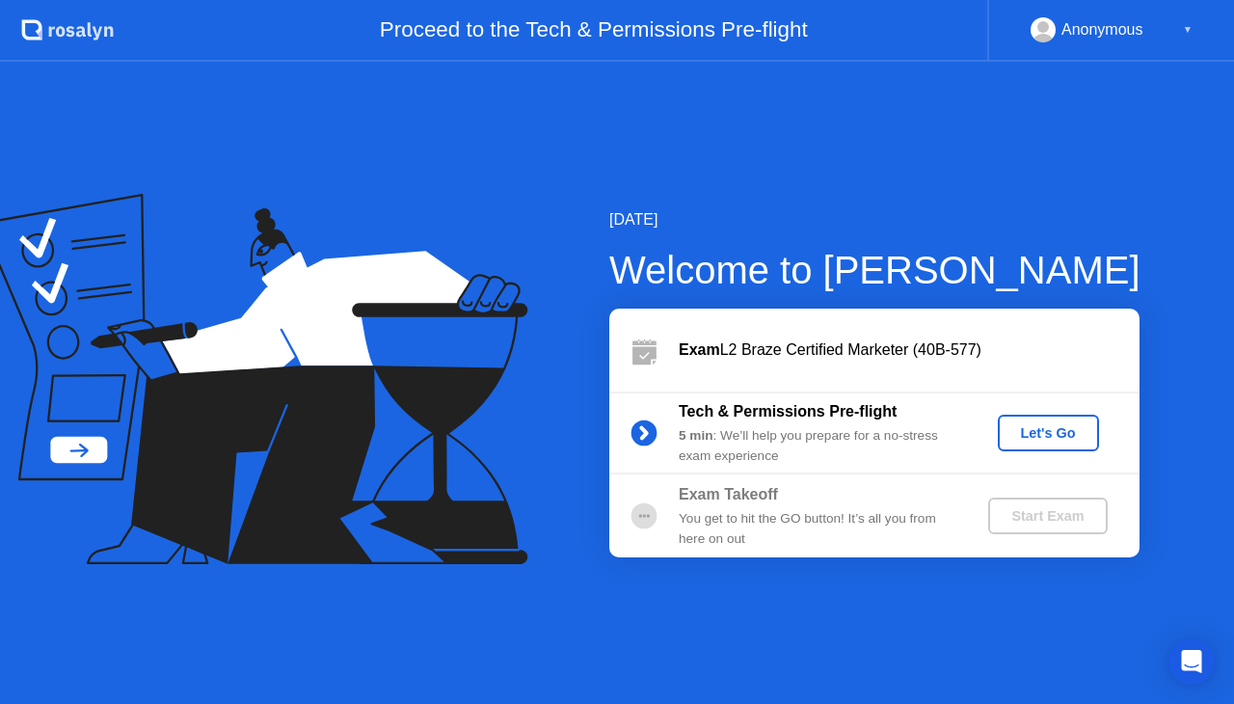
click at [1038, 434] on div "Let's Go" at bounding box center [1049, 432] width 86 height 15
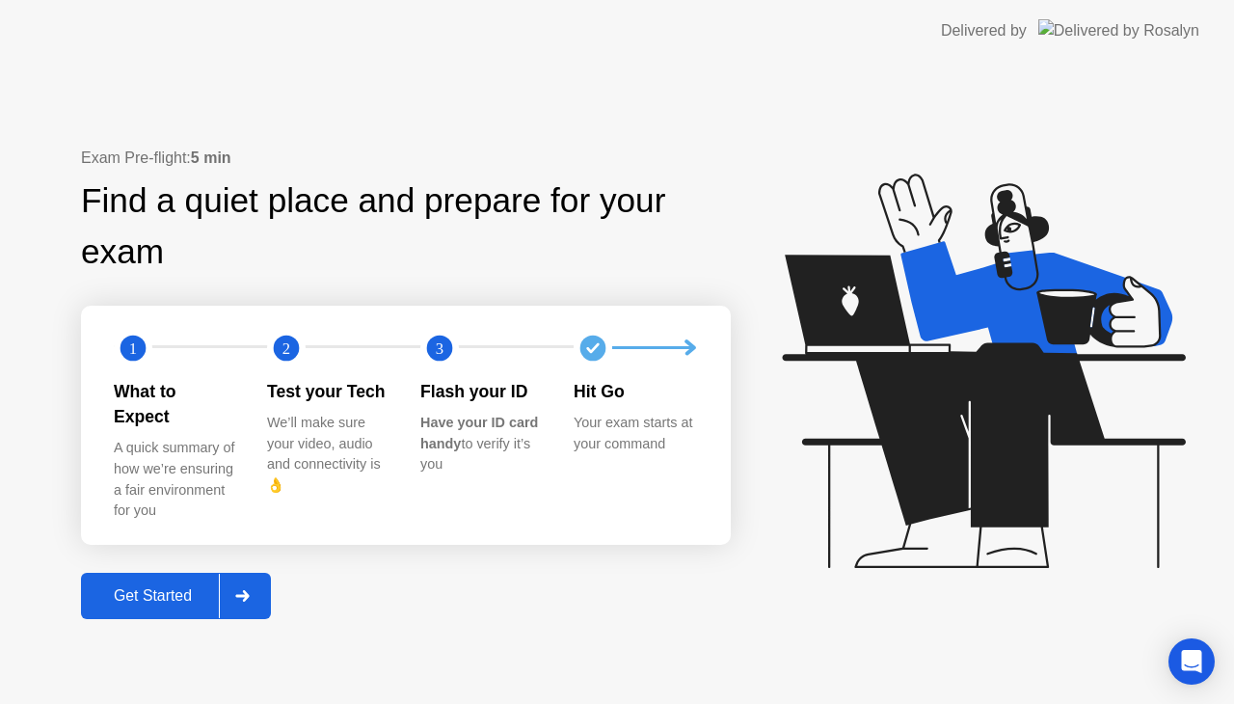
click at [148, 573] on button "Get Started" at bounding box center [176, 596] width 190 height 46
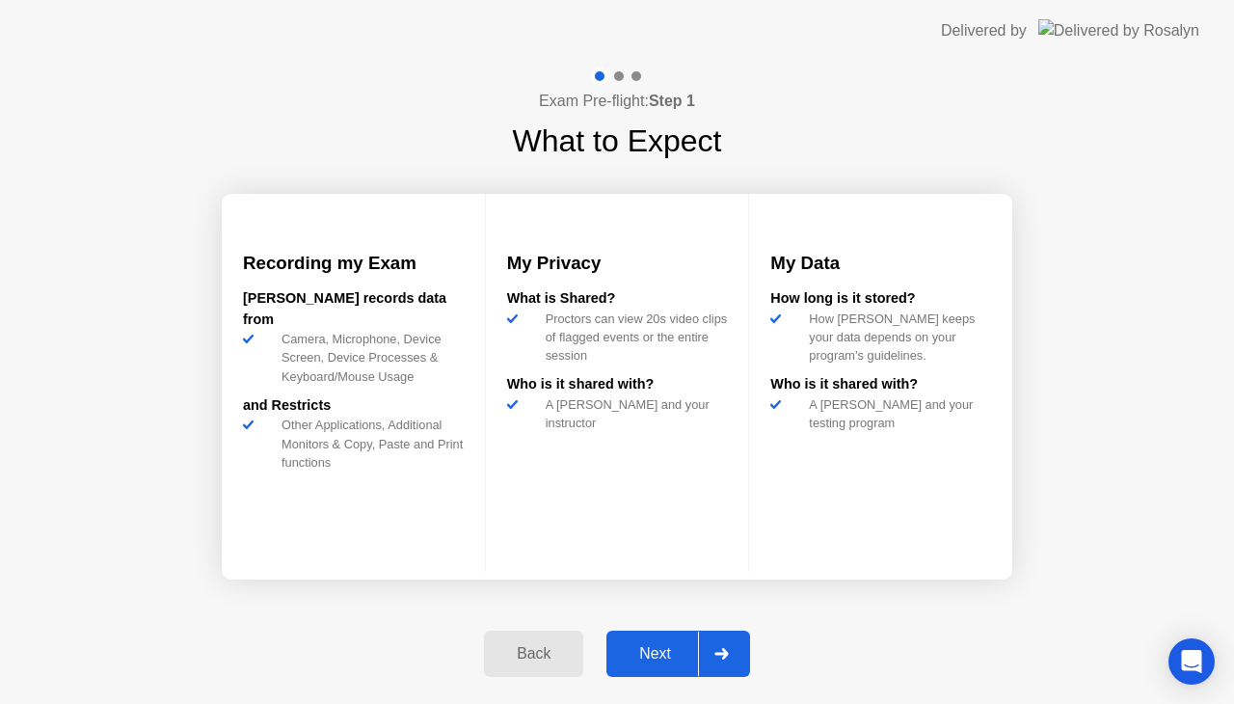
click at [658, 658] on div "Next" at bounding box center [655, 653] width 86 height 17
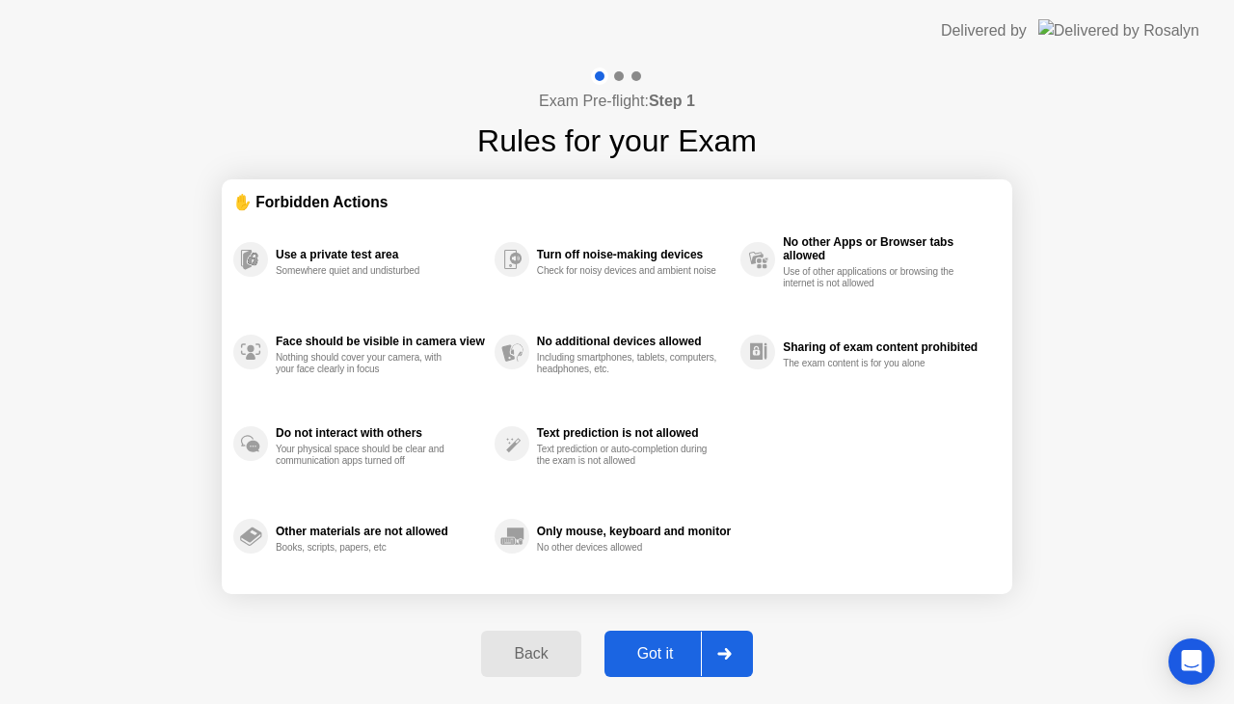
click at [640, 665] on button "Got it" at bounding box center [679, 654] width 148 height 46
select select "**********"
select select "*******"
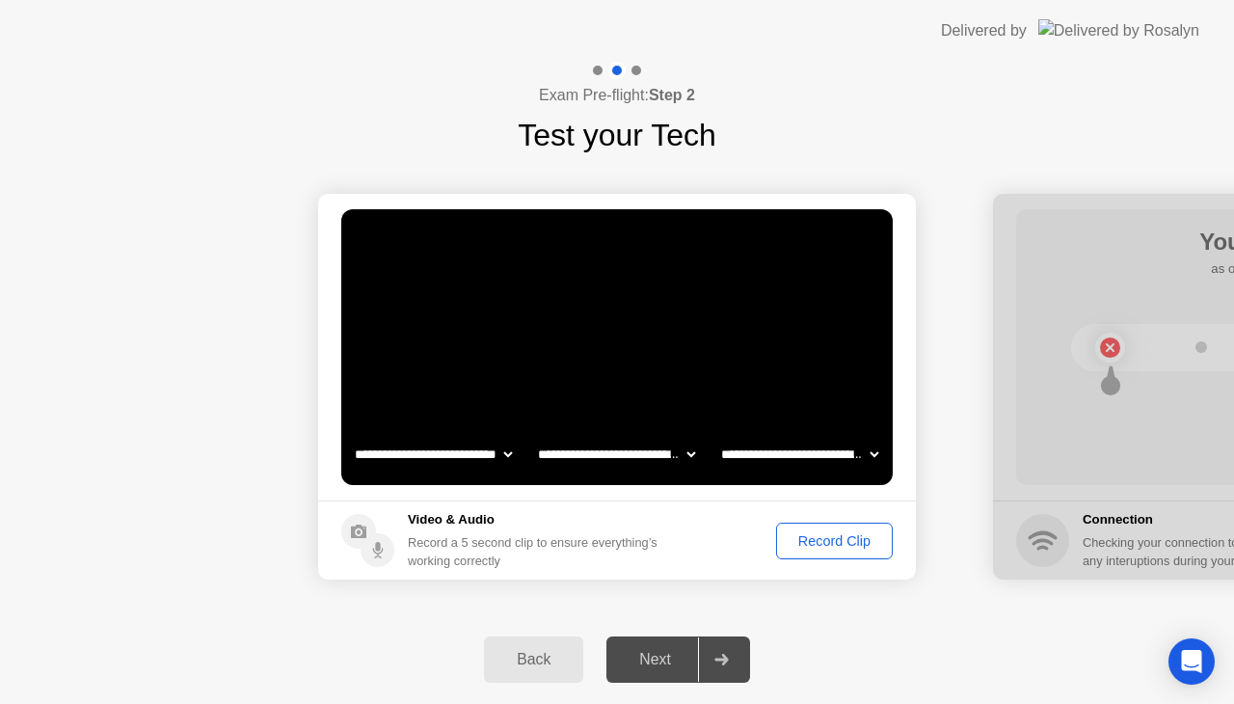
click at [843, 547] on div "Record Clip" at bounding box center [834, 540] width 103 height 15
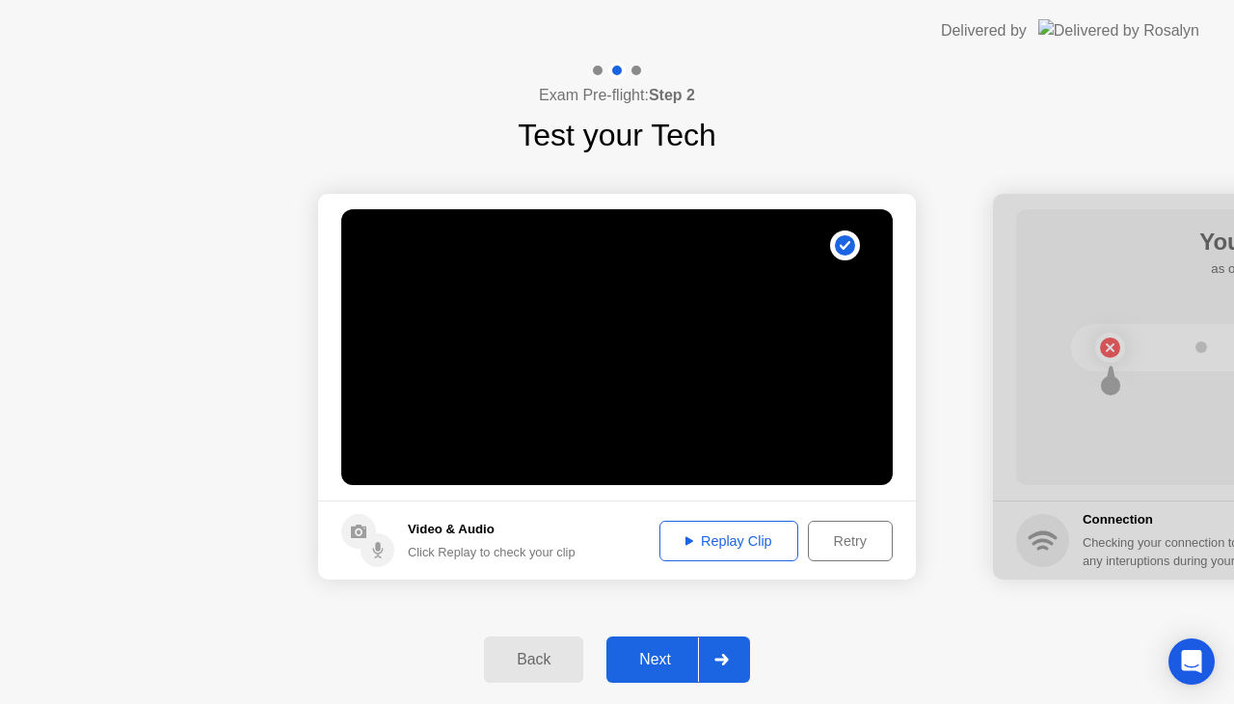
click at [831, 542] on div "Retry" at bounding box center [850, 540] width 71 height 15
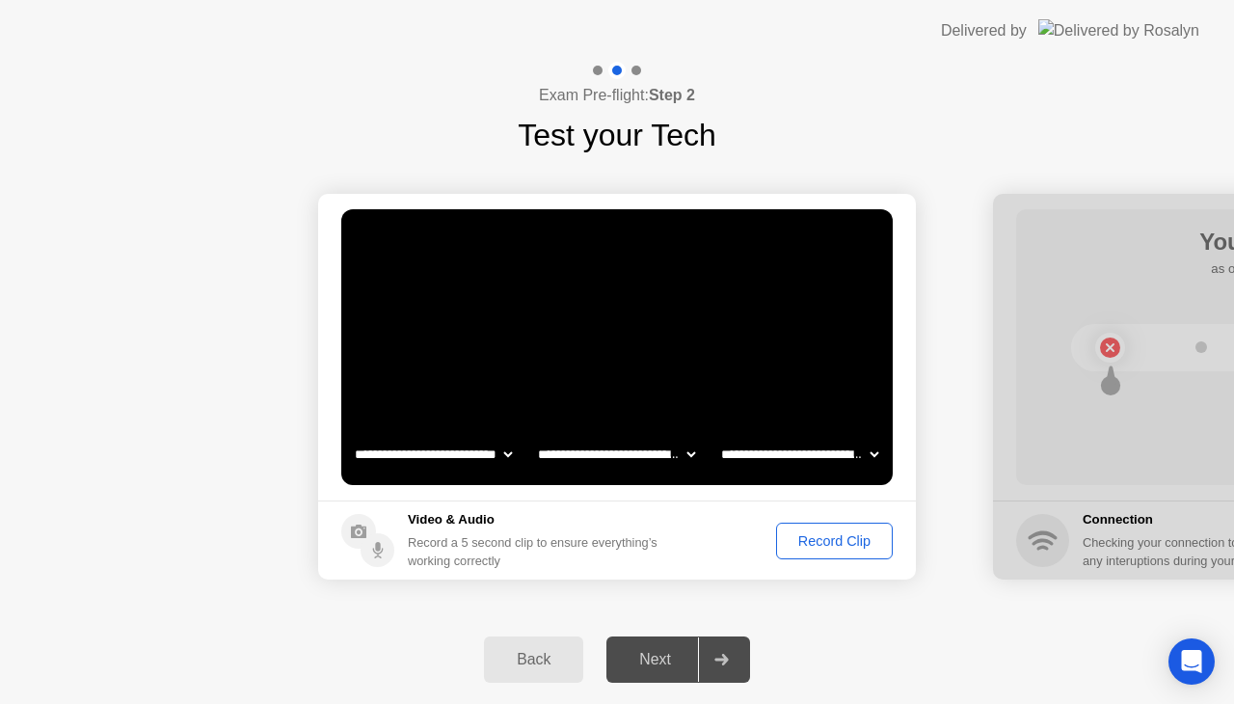
click at [831, 542] on div "Record Clip" at bounding box center [834, 540] width 103 height 15
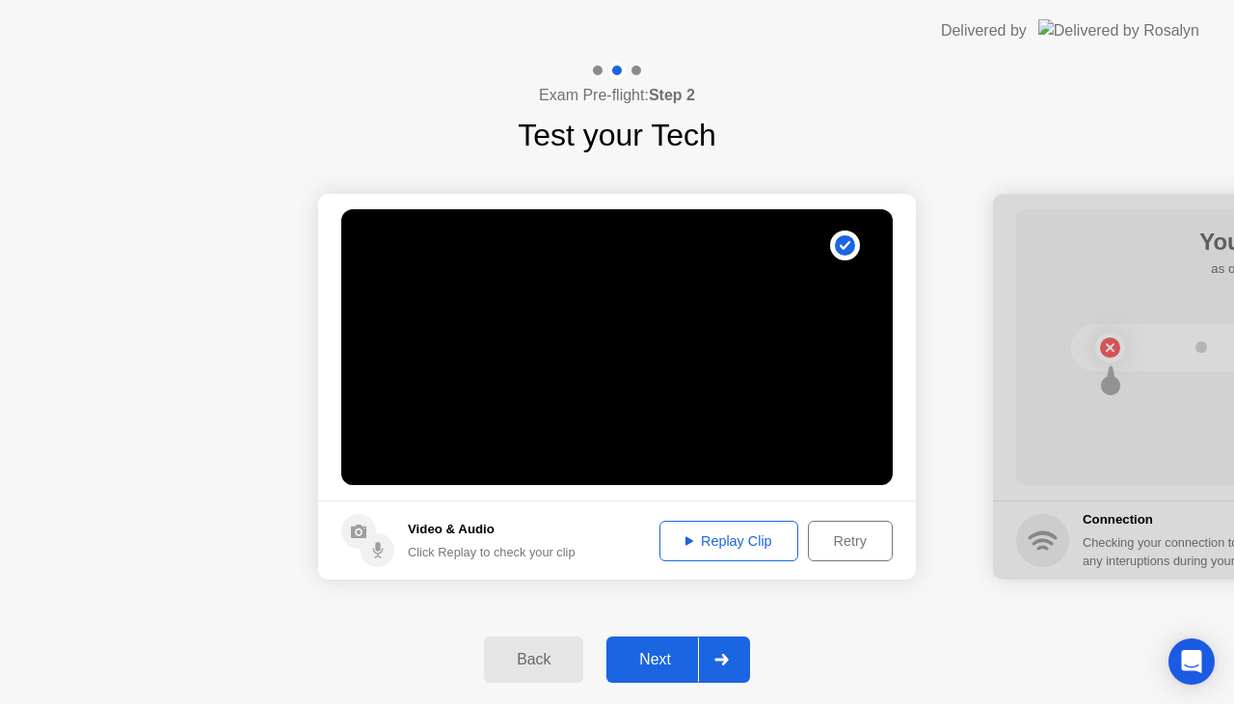
click at [668, 657] on div "Next" at bounding box center [655, 659] width 86 height 17
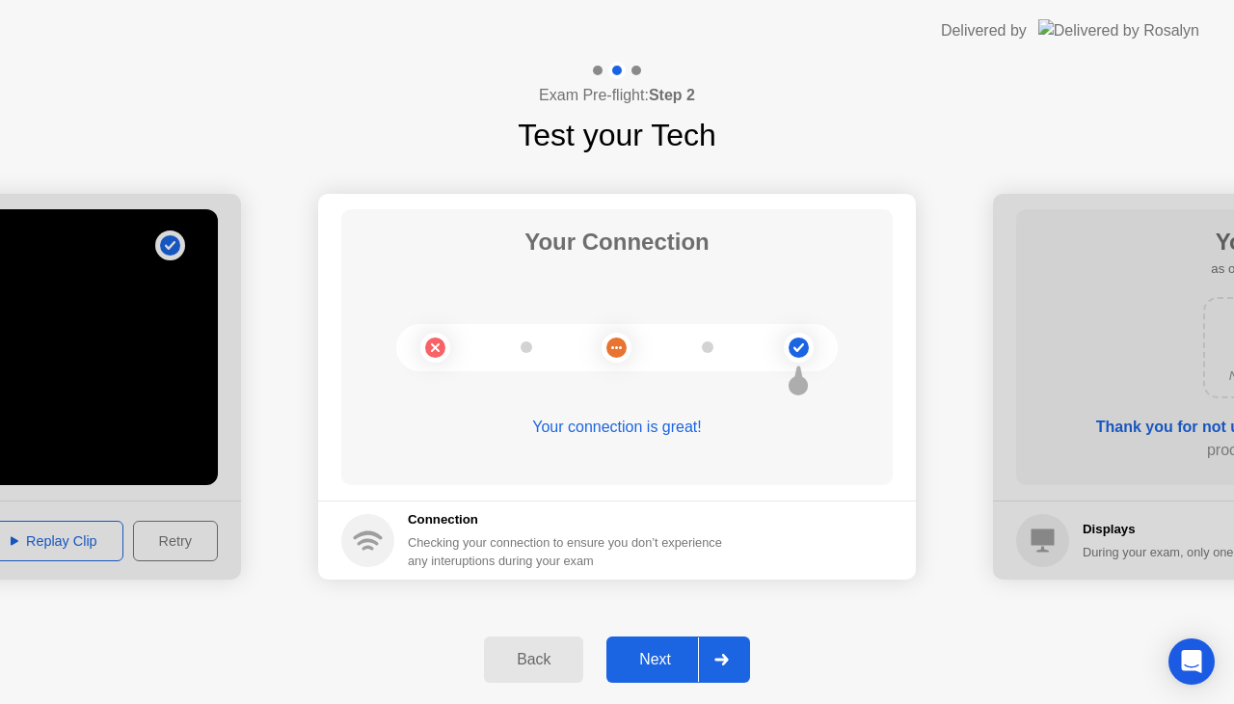
click at [660, 663] on div "Next" at bounding box center [655, 659] width 86 height 17
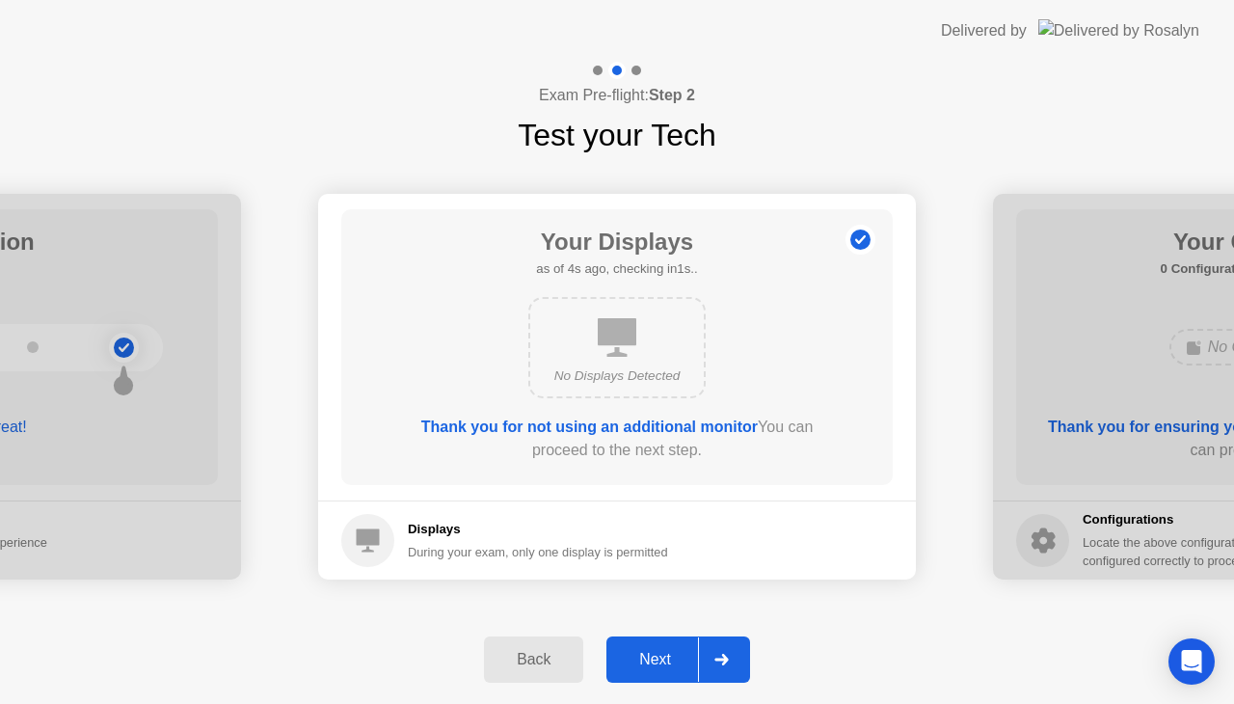
click at [660, 663] on div "Next" at bounding box center [655, 659] width 86 height 17
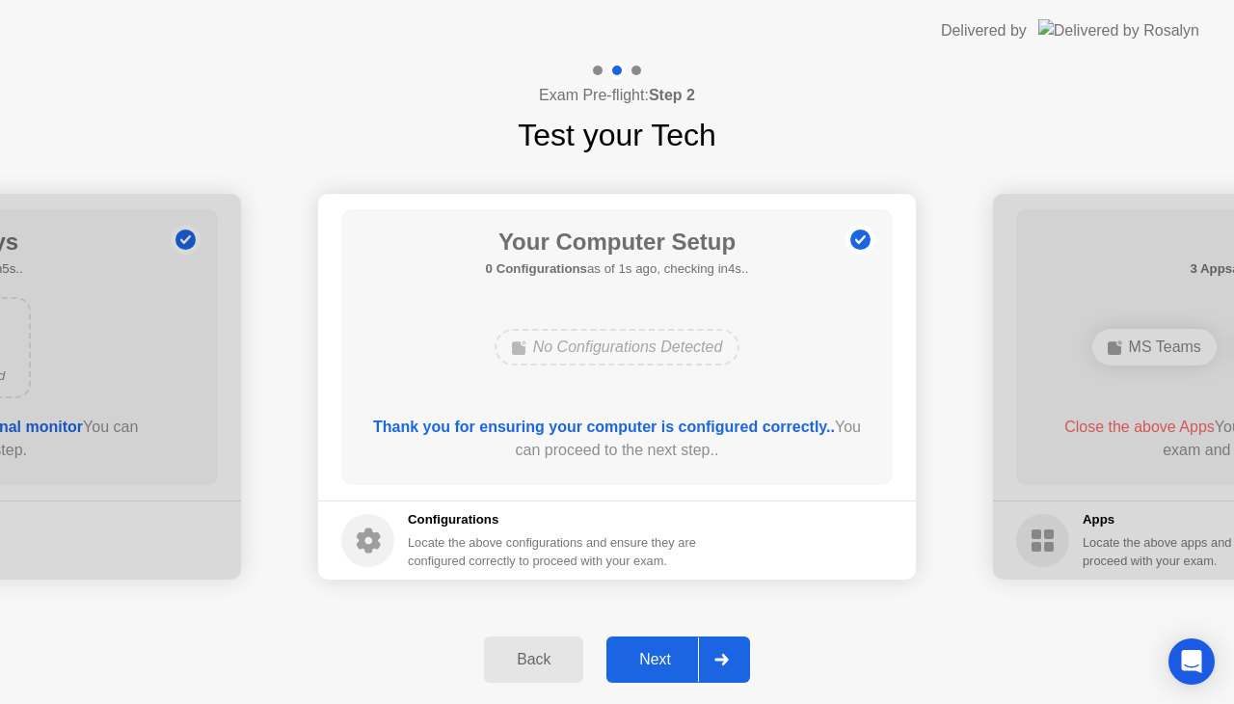
click at [660, 663] on div "Next" at bounding box center [655, 659] width 86 height 17
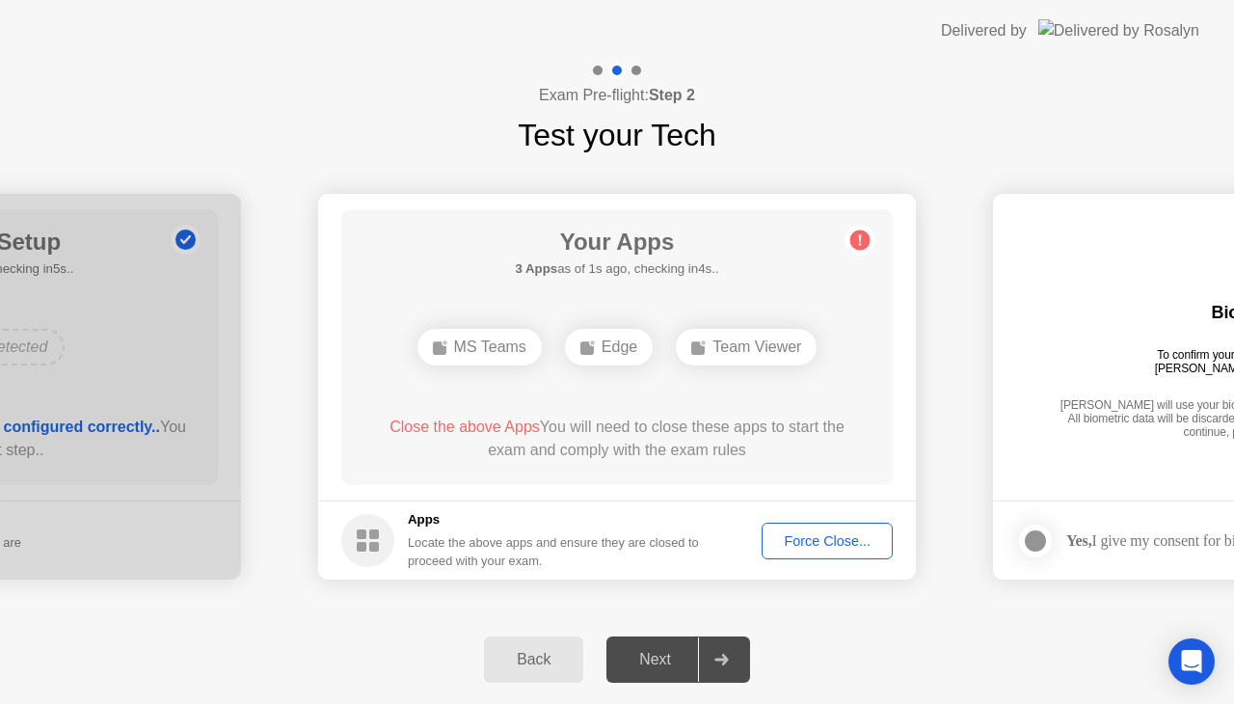
click at [828, 540] on div "Force Close..." at bounding box center [828, 540] width 118 height 15
click at [787, 638] on div "Back Next" at bounding box center [617, 659] width 1234 height 89
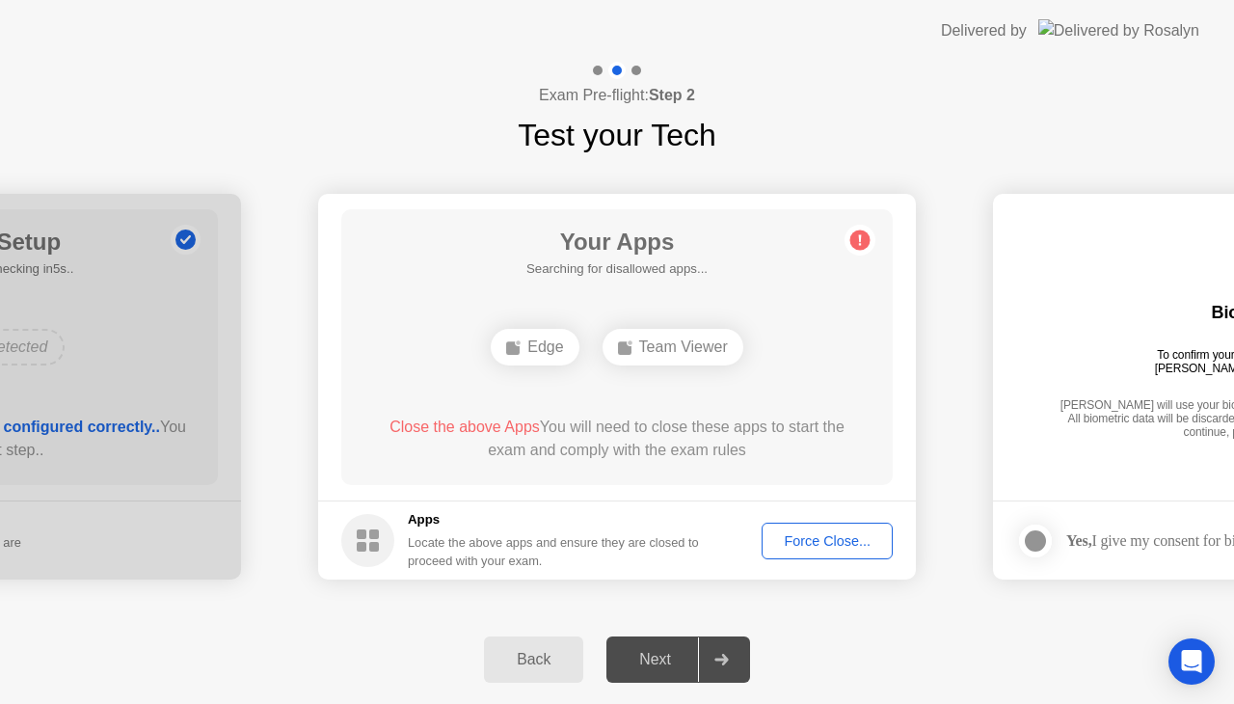
click at [661, 656] on div "Next" at bounding box center [655, 659] width 86 height 17
click at [791, 544] on div "Force Close..." at bounding box center [828, 540] width 118 height 15
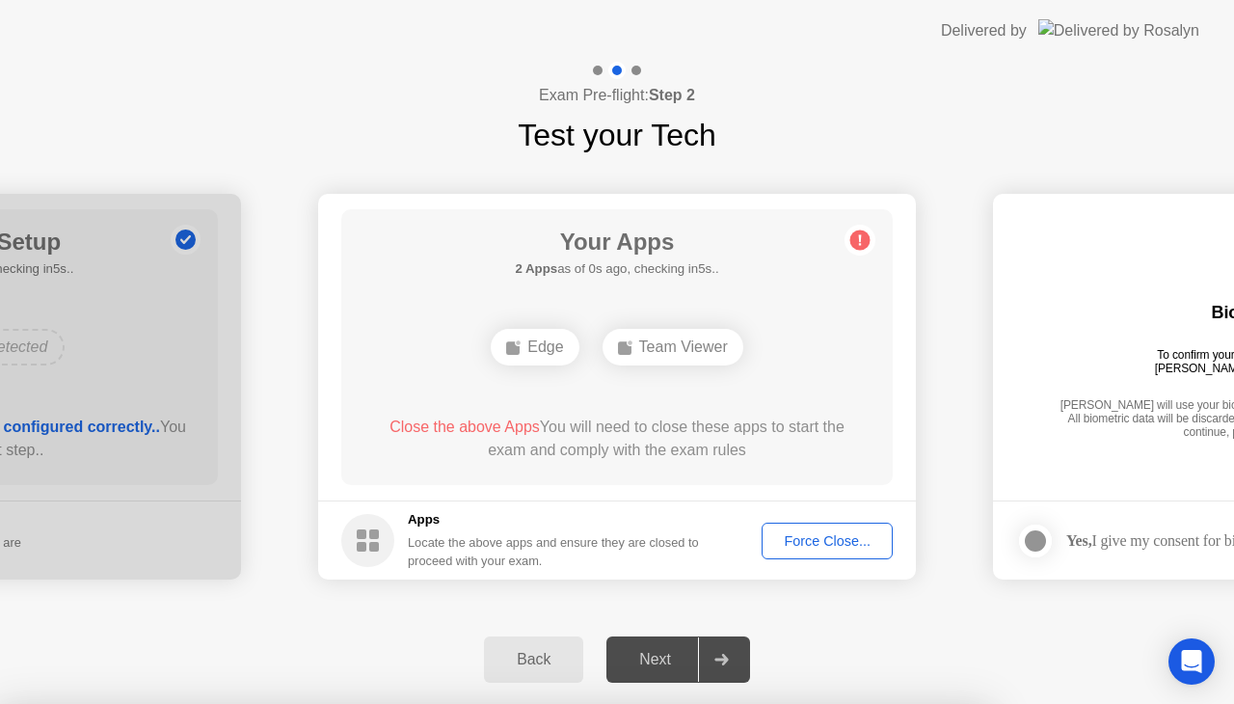
click at [735, 703] on div at bounding box center [617, 704] width 1234 height 0
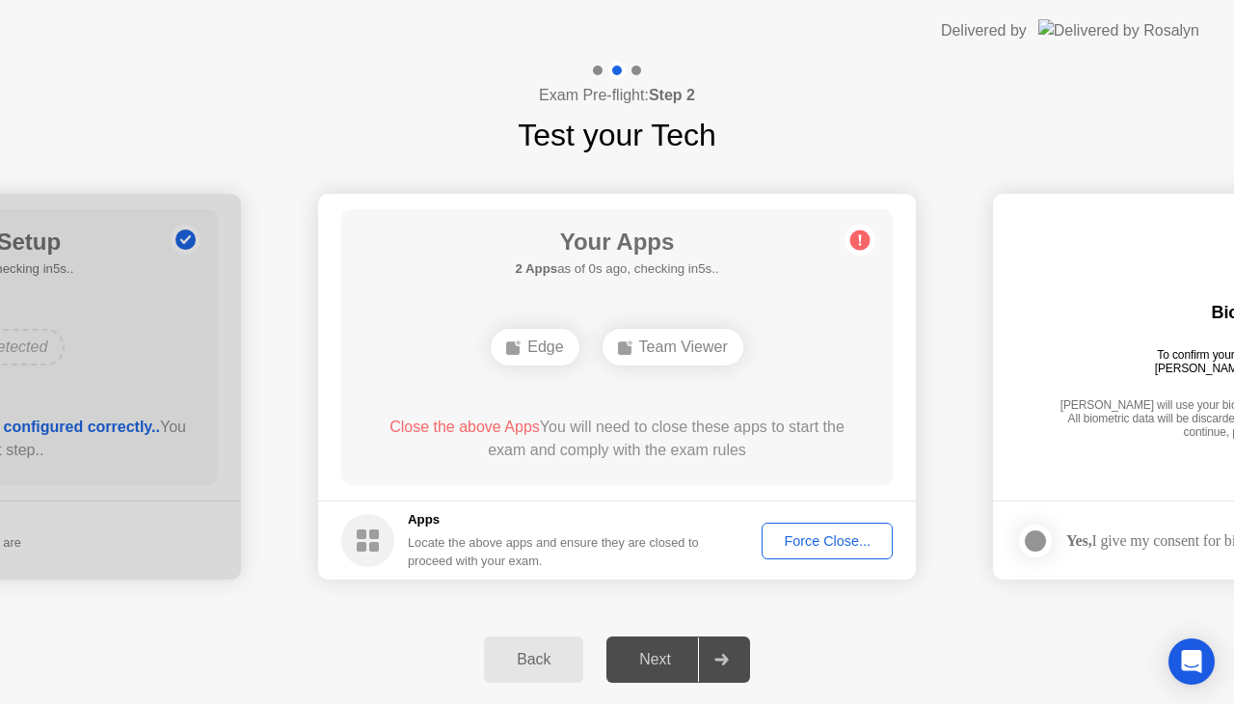
click at [831, 538] on div "Force Close..." at bounding box center [828, 540] width 118 height 15
click at [823, 632] on div "Back Next" at bounding box center [617, 659] width 1234 height 89
click at [838, 542] on div "Force Close..." at bounding box center [828, 540] width 118 height 15
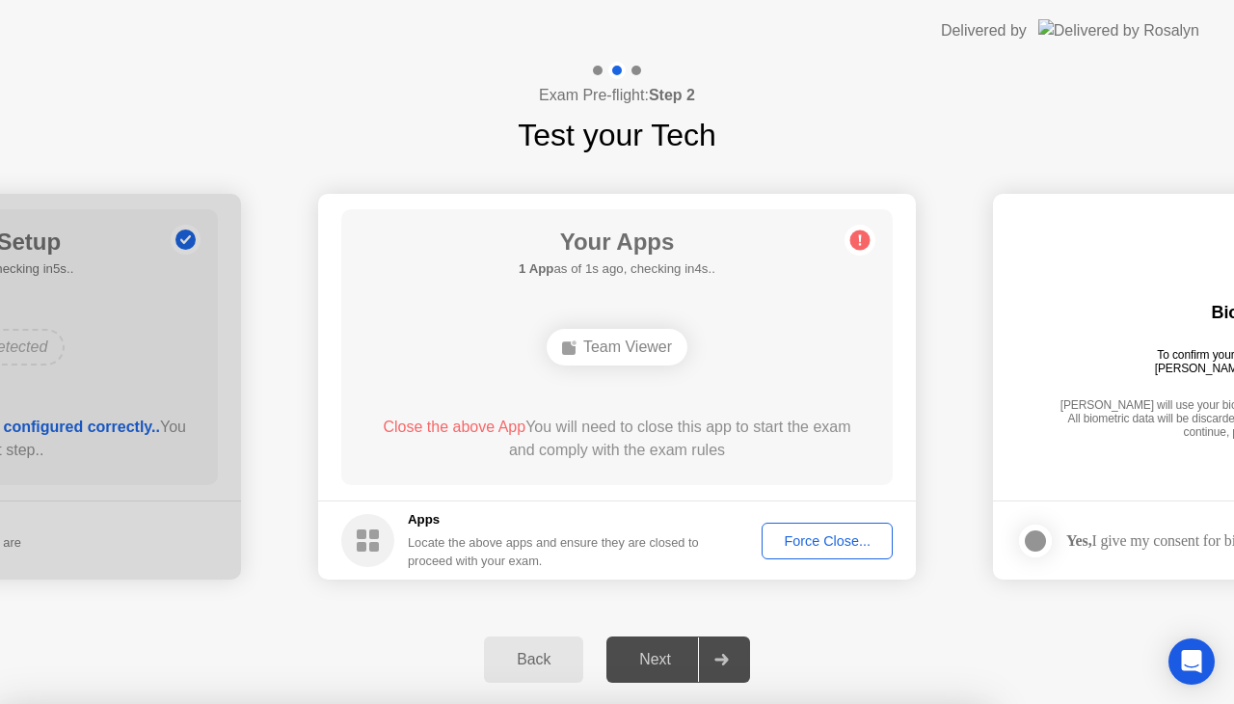
click at [681, 655] on div "Next" at bounding box center [655, 659] width 86 height 17
click at [683, 655] on div "Next" at bounding box center [655, 659] width 86 height 17
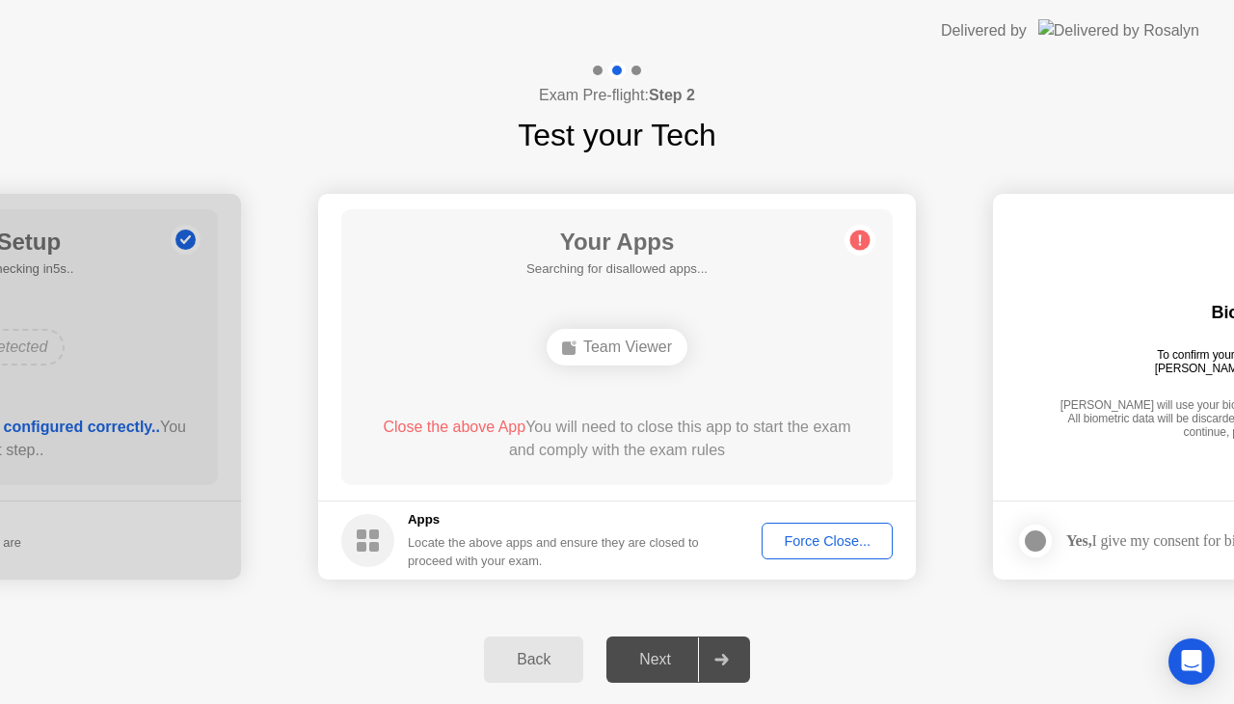
click at [810, 533] on div "Force Close..." at bounding box center [828, 540] width 118 height 15
click at [837, 703] on div at bounding box center [617, 704] width 1234 height 0
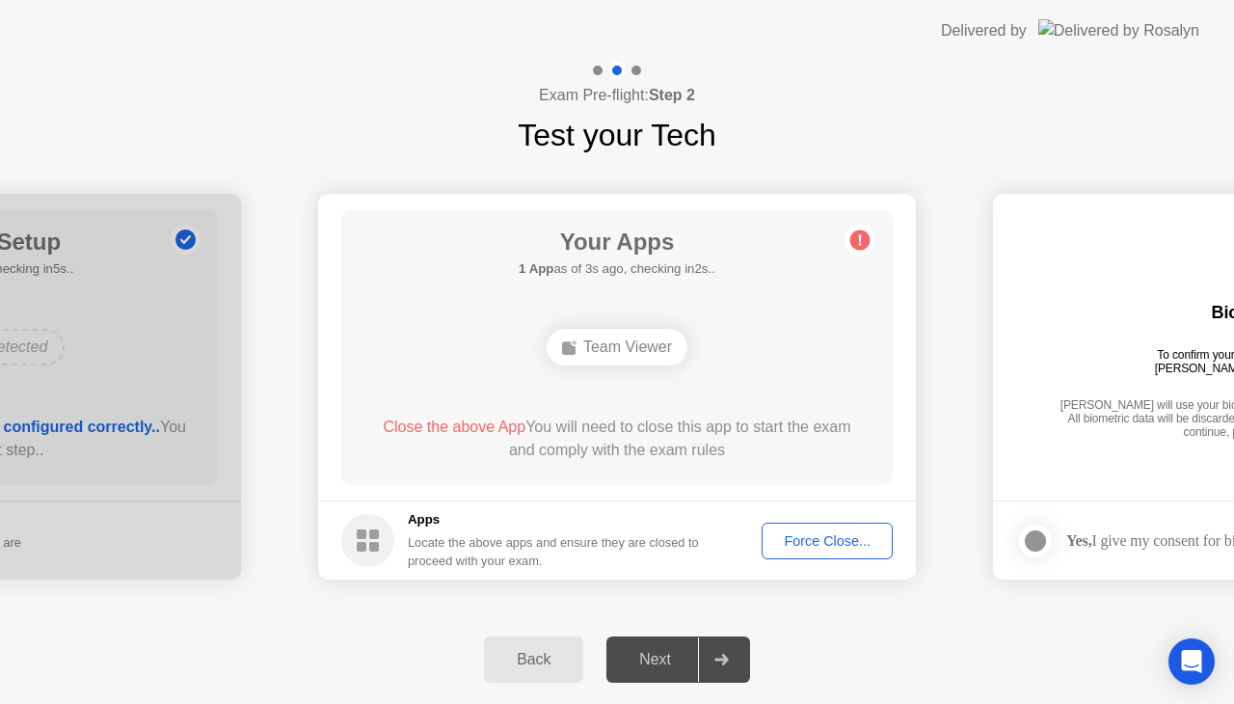
click at [647, 657] on div "Next" at bounding box center [655, 659] width 86 height 17
click at [796, 534] on div "Force Close..." at bounding box center [828, 540] width 118 height 15
click at [861, 233] on circle at bounding box center [860, 240] width 20 height 20
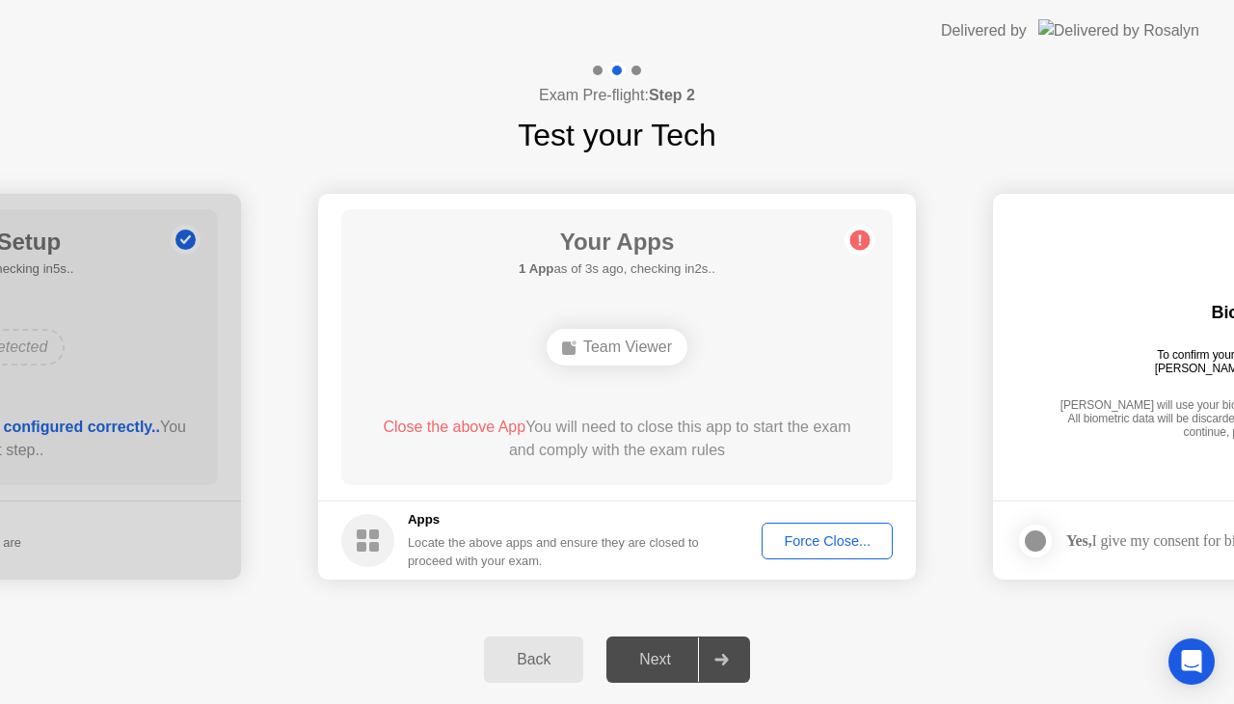
click at [861, 235] on icon at bounding box center [860, 240] width 31 height 31
click at [861, 235] on icon at bounding box center [860, 240] width 3 height 11
click at [552, 657] on div "Back" at bounding box center [534, 659] width 88 height 17
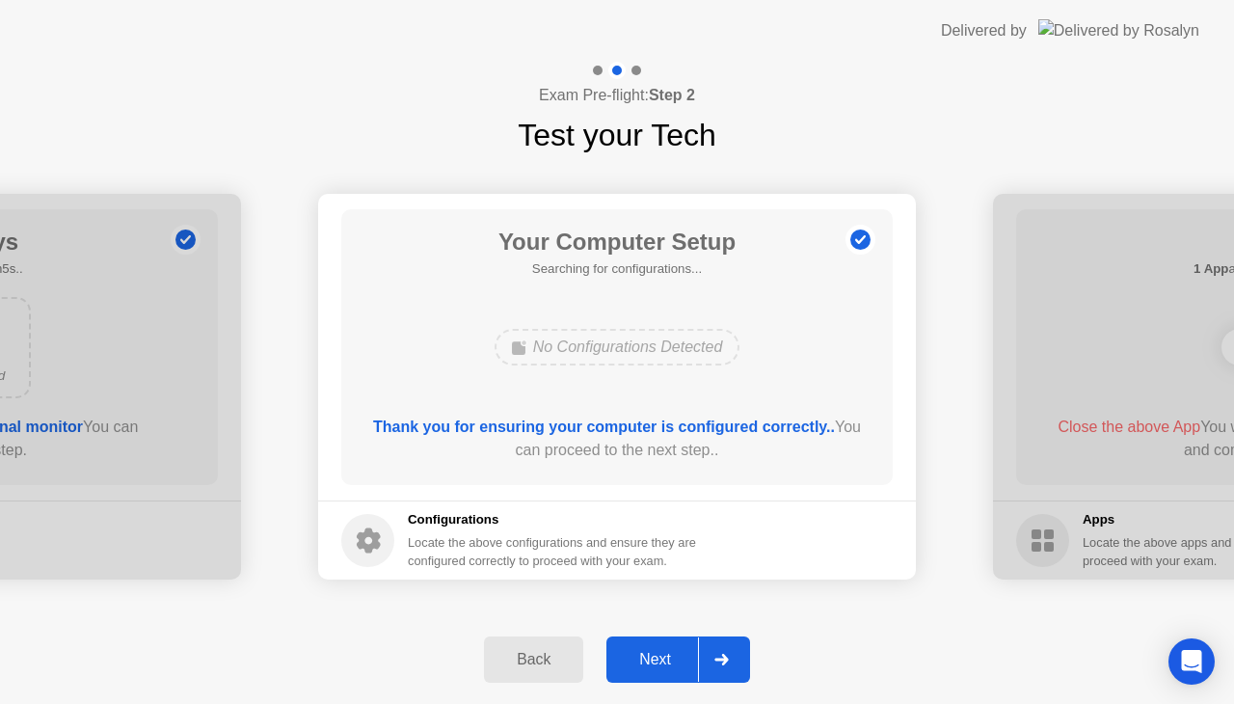
click at [667, 645] on button "Next" at bounding box center [679, 659] width 144 height 46
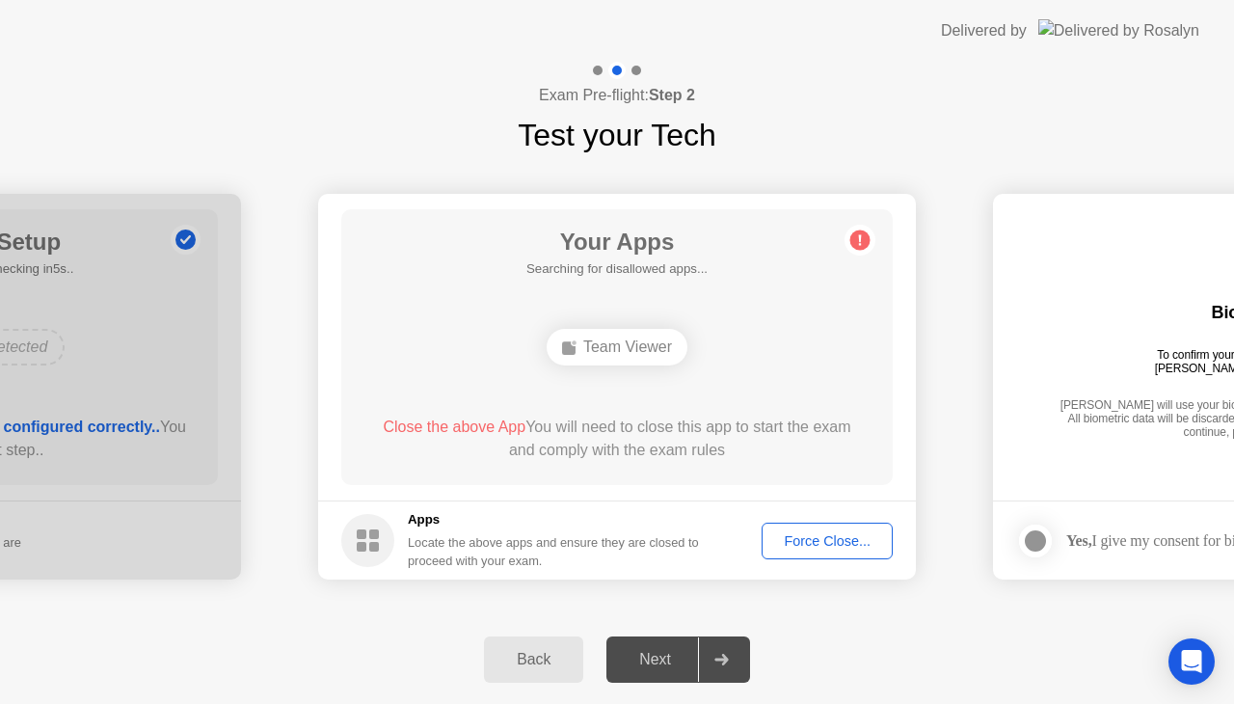
click at [667, 668] on div "Next" at bounding box center [655, 659] width 86 height 17
drag, startPoint x: 1107, startPoint y: 517, endPoint x: 1106, endPoint y: 536, distance: 19.3
click at [1029, 544] on div at bounding box center [1035, 540] width 23 height 23
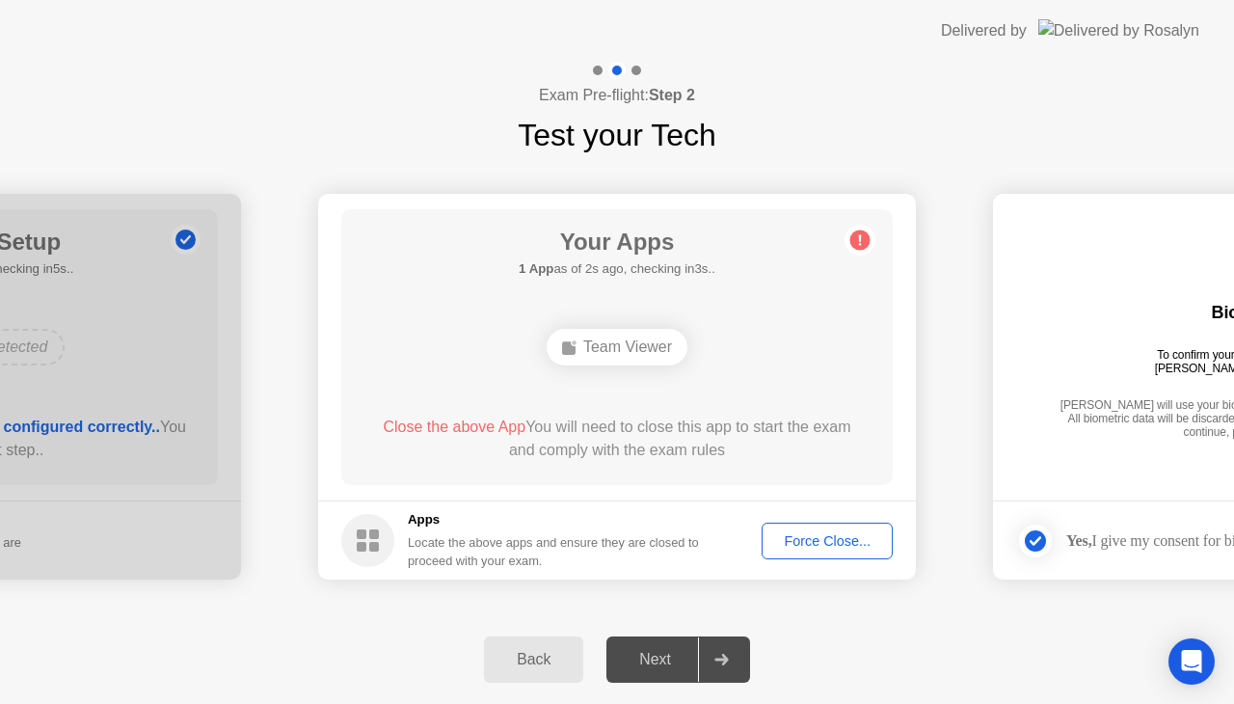
click at [621, 668] on div "Next" at bounding box center [655, 659] width 86 height 17
click at [640, 656] on div "Next" at bounding box center [655, 659] width 86 height 17
click at [769, 545] on div "Force Close..." at bounding box center [828, 540] width 118 height 15
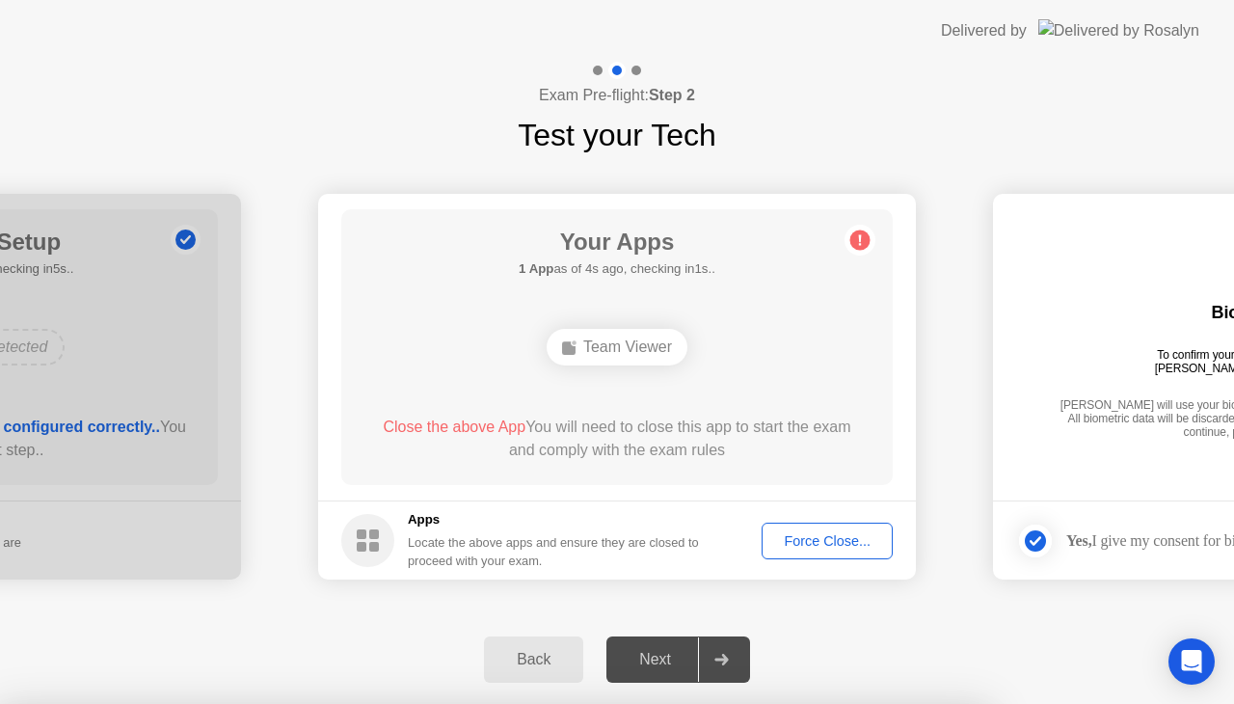
click at [803, 703] on div at bounding box center [617, 704] width 1234 height 0
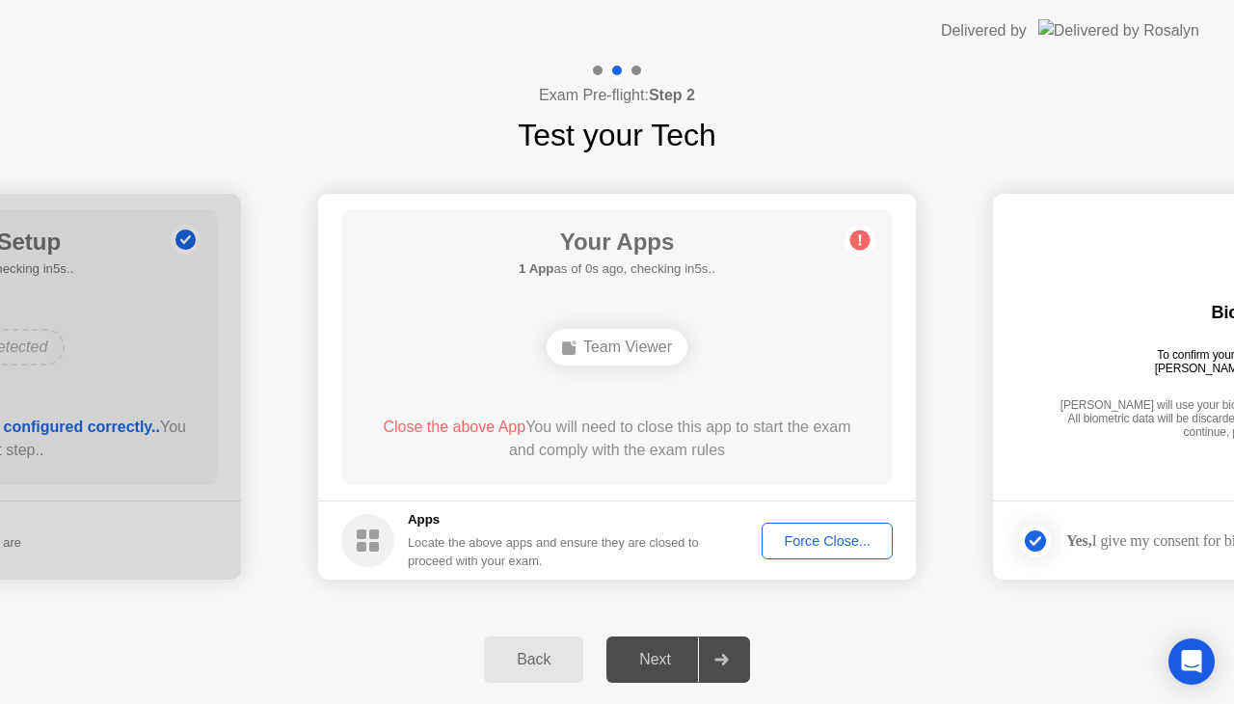
click at [603, 333] on div "Team Viewer" at bounding box center [617, 347] width 141 height 37
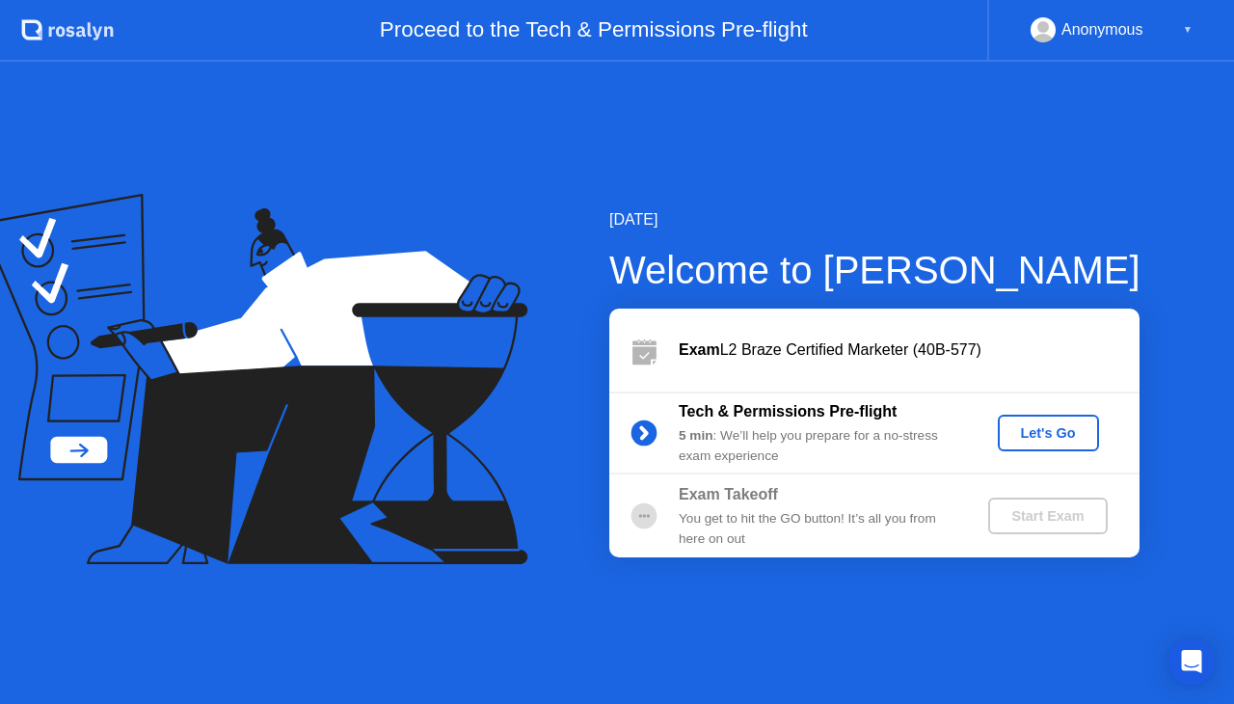
click at [1030, 438] on div "Let's Go" at bounding box center [1049, 432] width 86 height 15
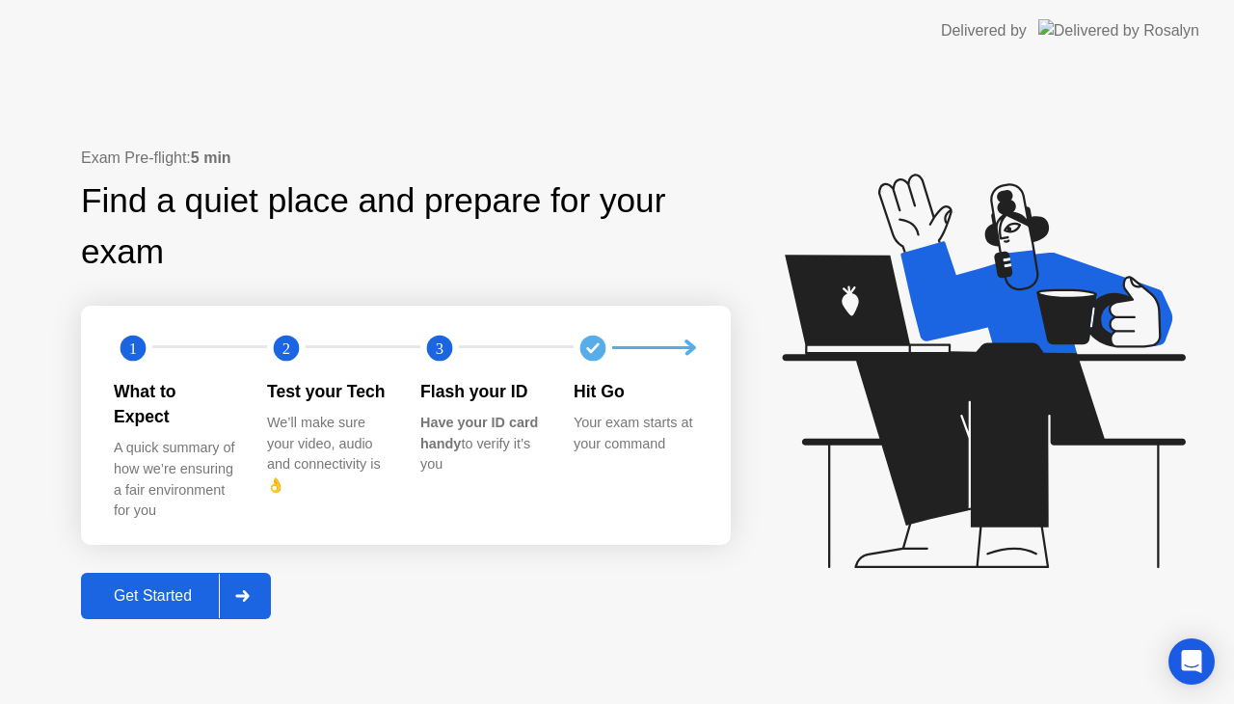
click at [171, 587] on div "Get Started" at bounding box center [153, 595] width 132 height 17
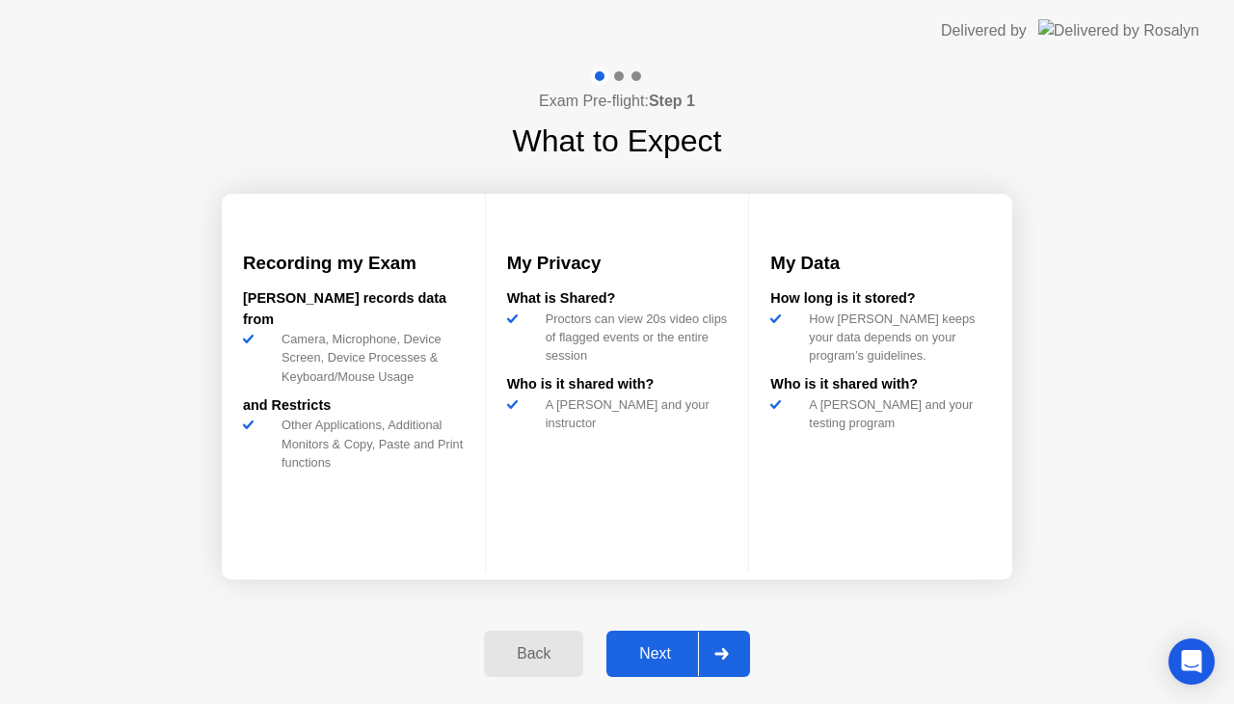
click at [673, 650] on div "Next" at bounding box center [655, 653] width 86 height 17
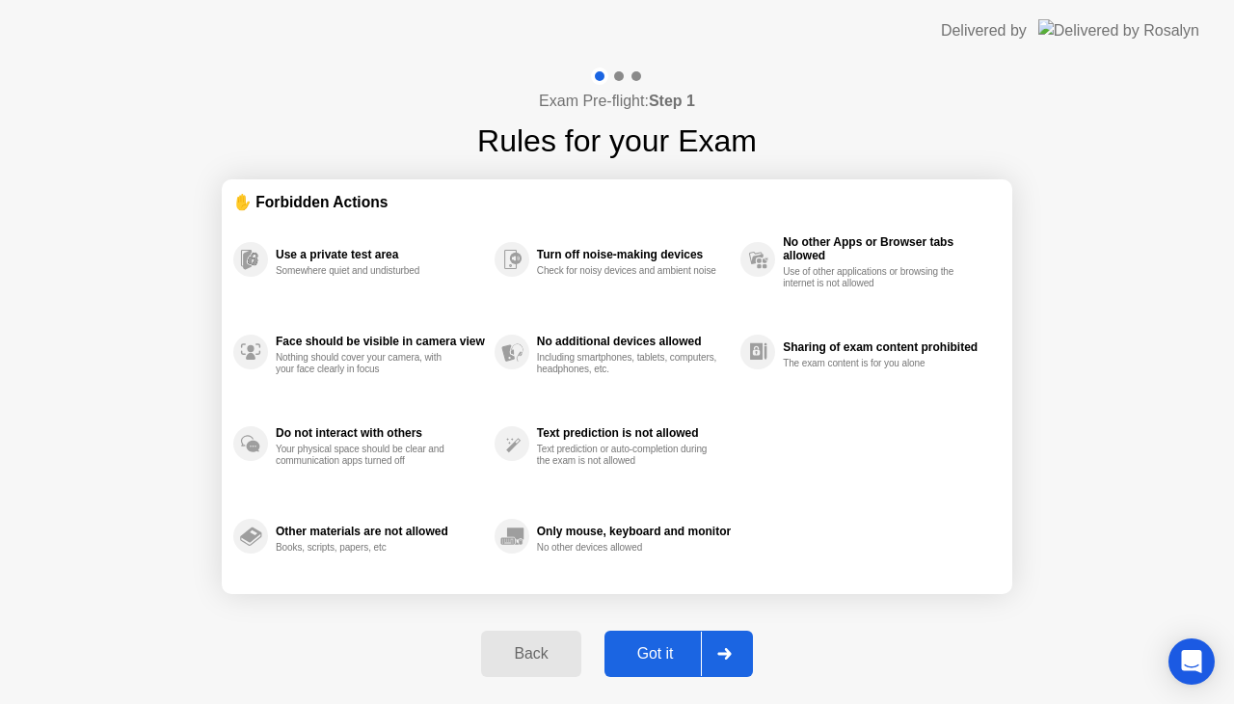
click at [665, 656] on div "Got it" at bounding box center [655, 653] width 91 height 17
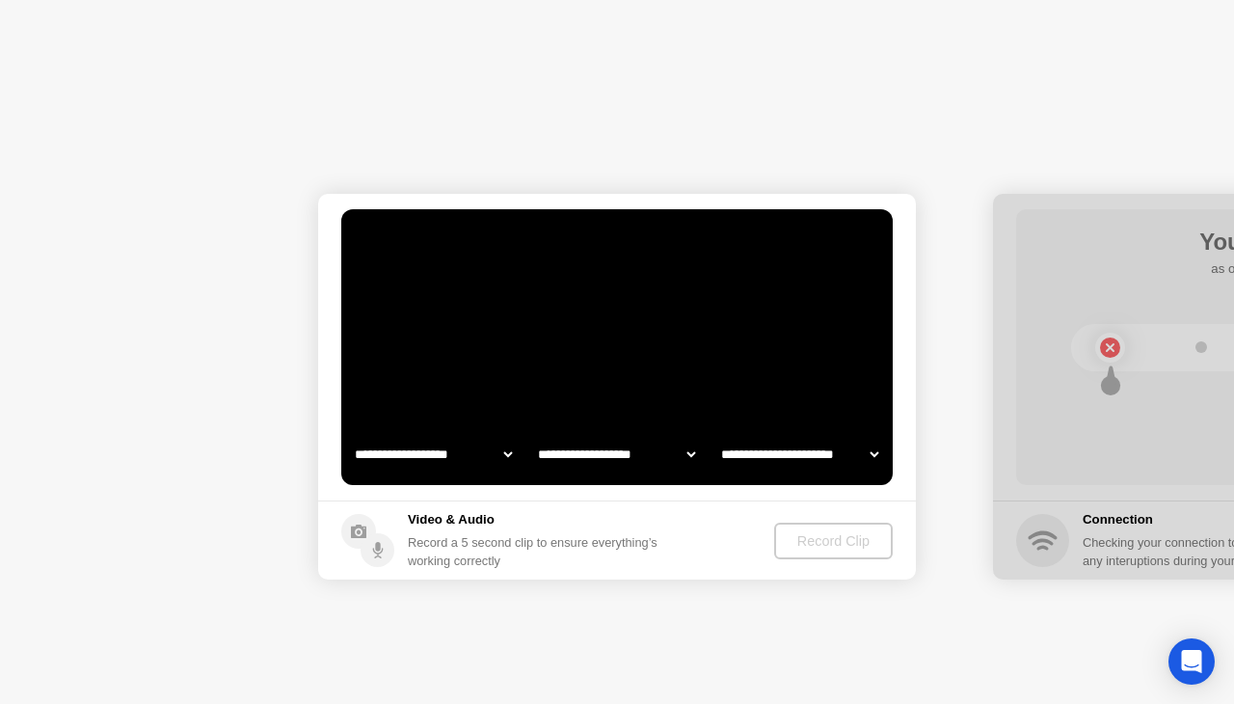
select select "**********"
select select "*******"
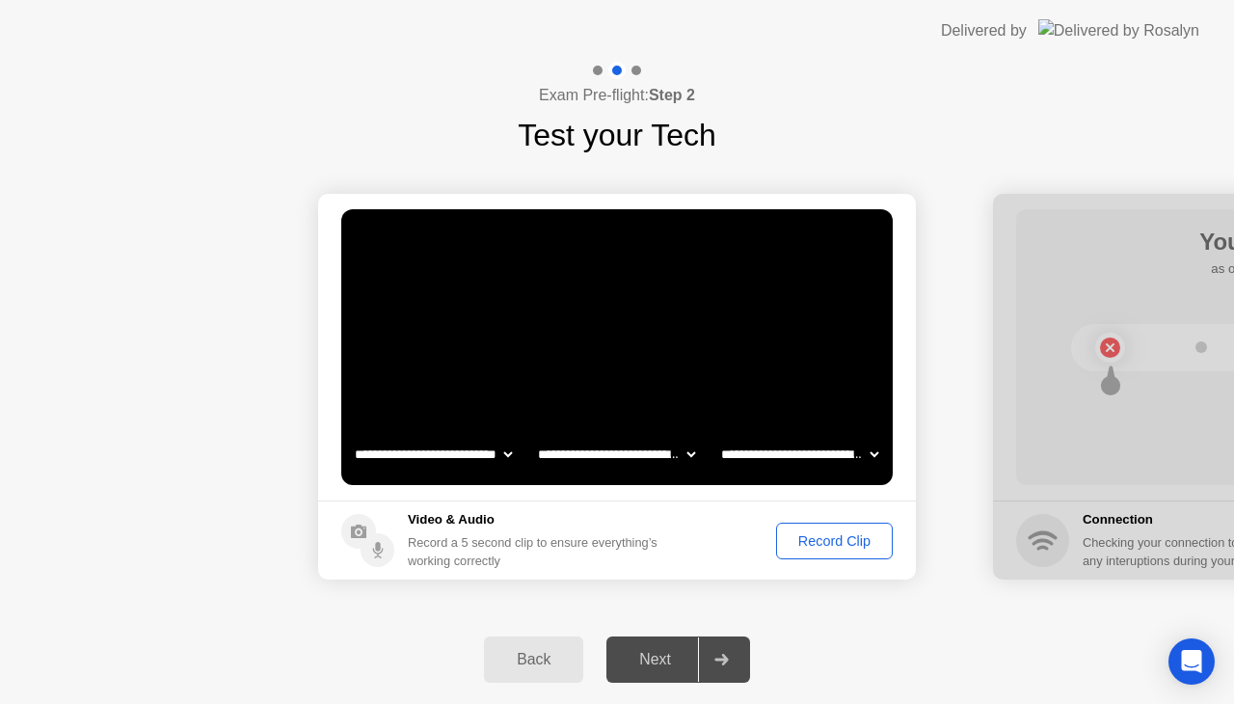
click at [827, 542] on div "Record Clip" at bounding box center [834, 540] width 103 height 15
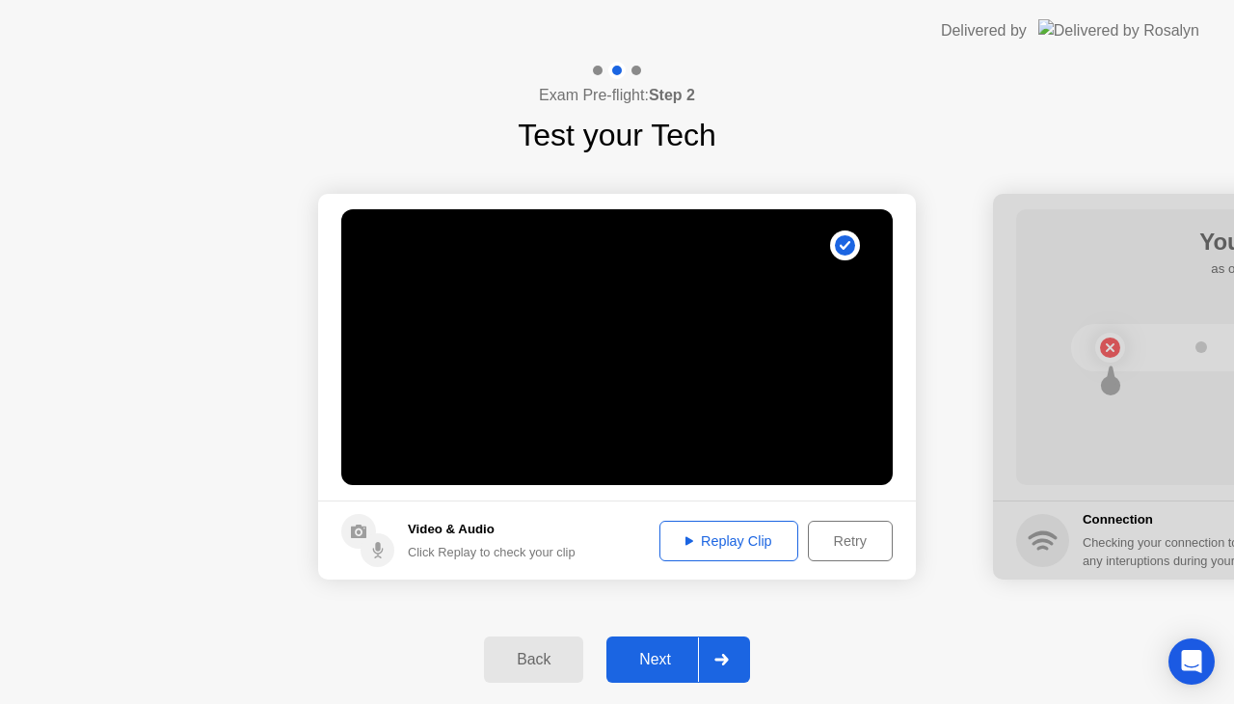
click at [668, 660] on div "Next" at bounding box center [655, 659] width 86 height 17
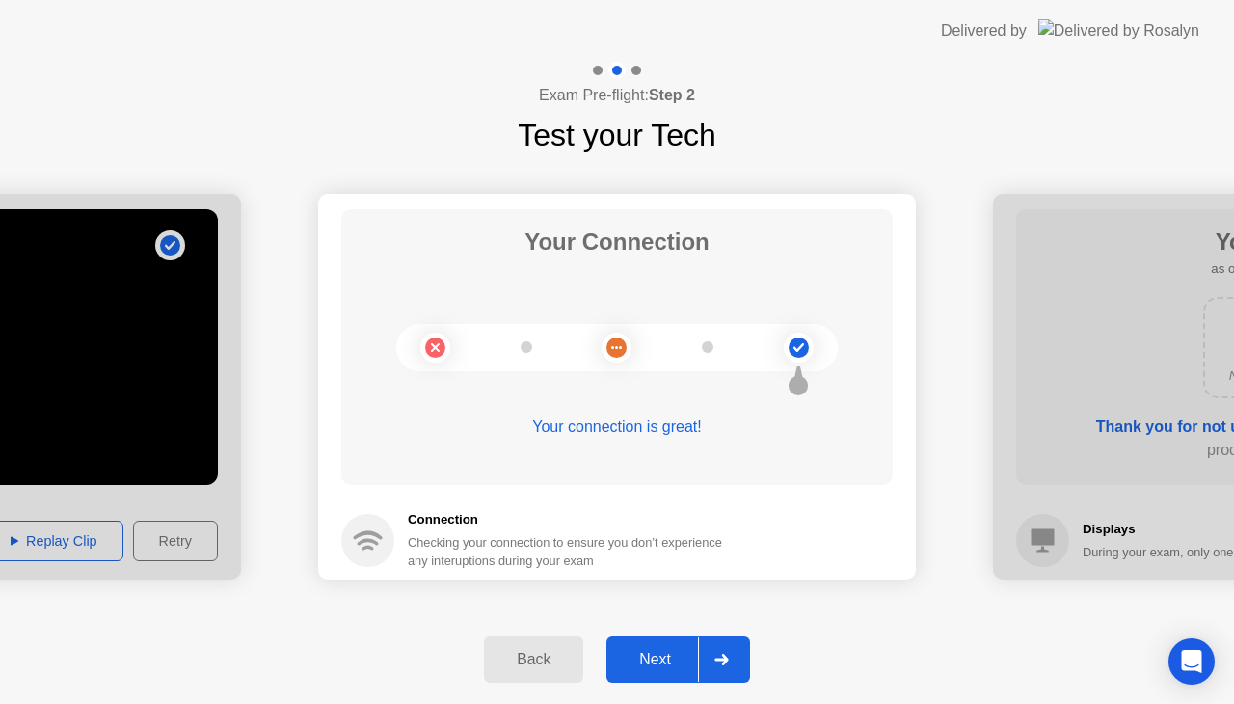
click at [660, 673] on button "Next" at bounding box center [679, 659] width 144 height 46
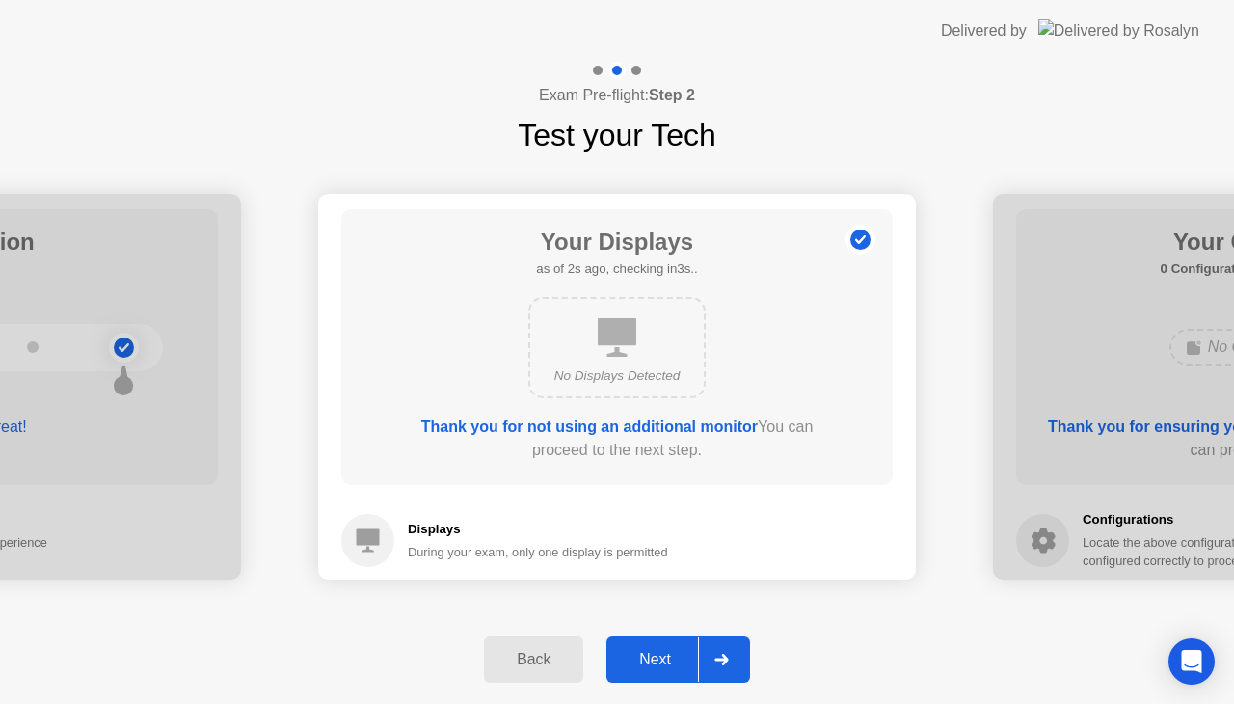
click at [660, 673] on button "Next" at bounding box center [679, 659] width 144 height 46
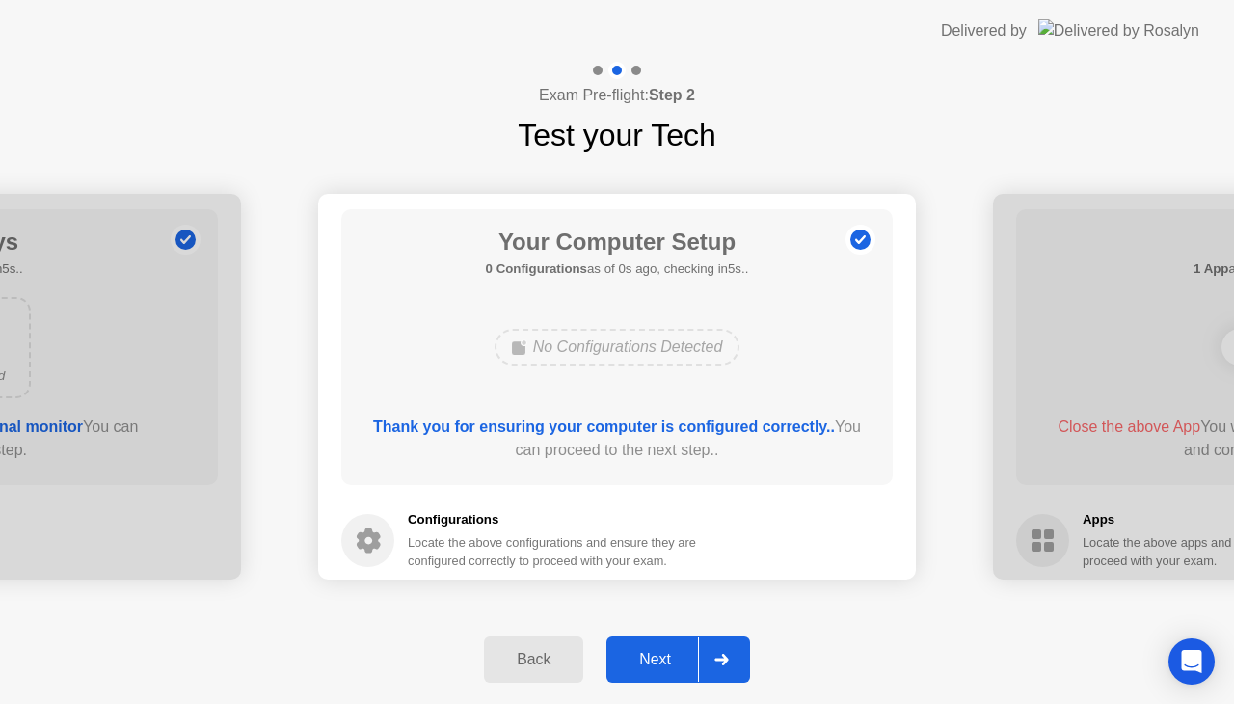
click at [663, 665] on div "Next" at bounding box center [655, 659] width 86 height 17
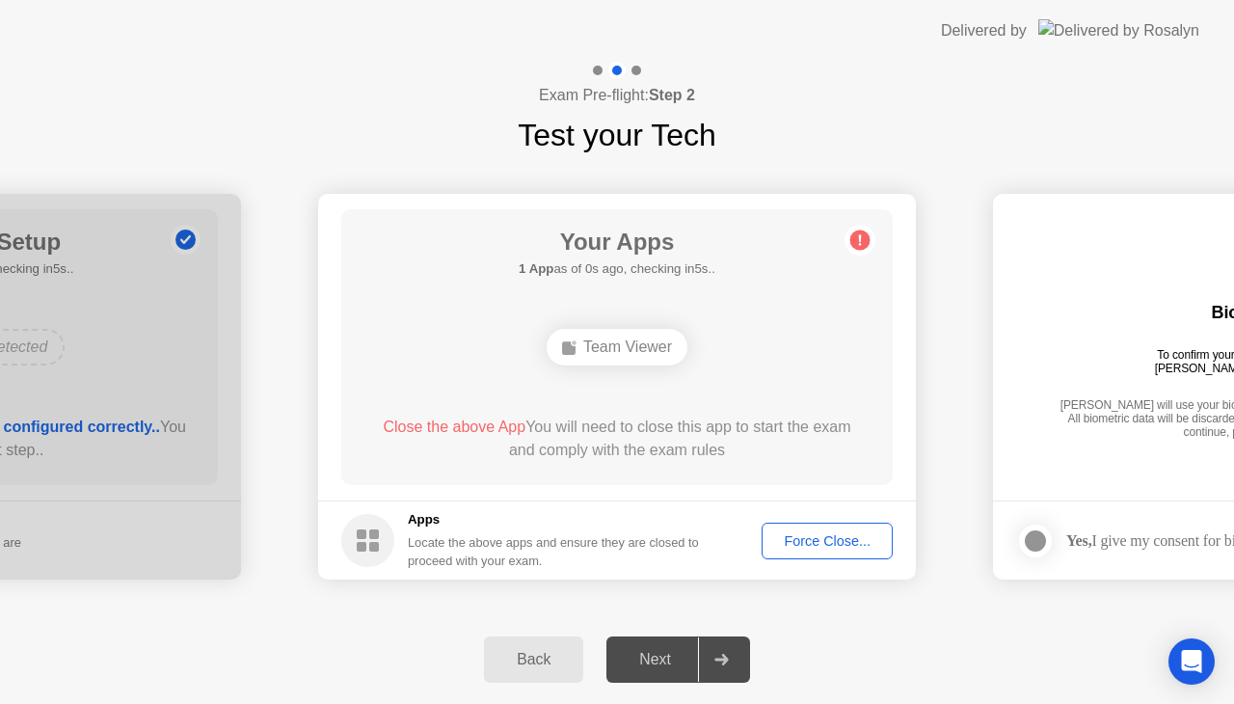
click at [664, 668] on div "Next" at bounding box center [655, 659] width 86 height 17
click at [469, 432] on span "Close the above App" at bounding box center [454, 426] width 143 height 16
click at [815, 548] on div "Force Close..." at bounding box center [828, 540] width 118 height 15
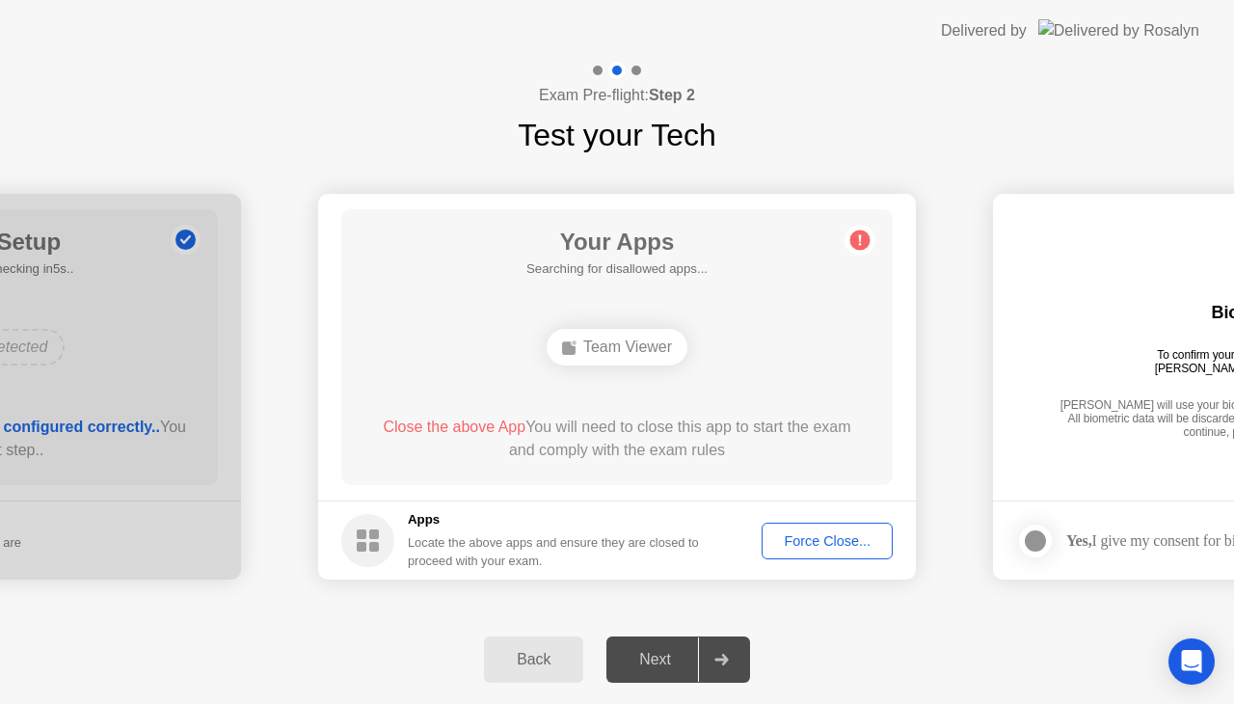
click at [825, 559] on footer "Apps Locate the above apps and ensure they are closed to proceed with your exam…" at bounding box center [617, 539] width 598 height 79
click at [814, 539] on div "Force Close..." at bounding box center [828, 540] width 118 height 15
click at [837, 533] on div "Force Close..." at bounding box center [828, 540] width 118 height 15
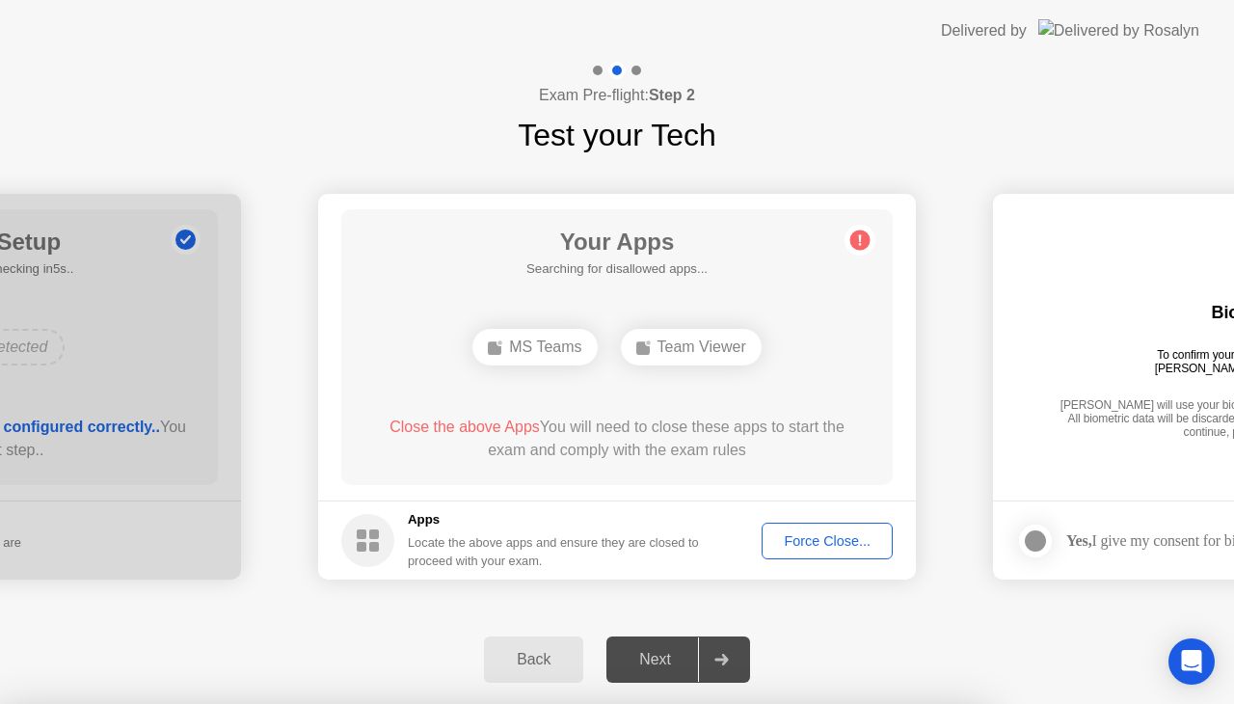
click at [823, 523] on button "Force Close..." at bounding box center [827, 541] width 131 height 37
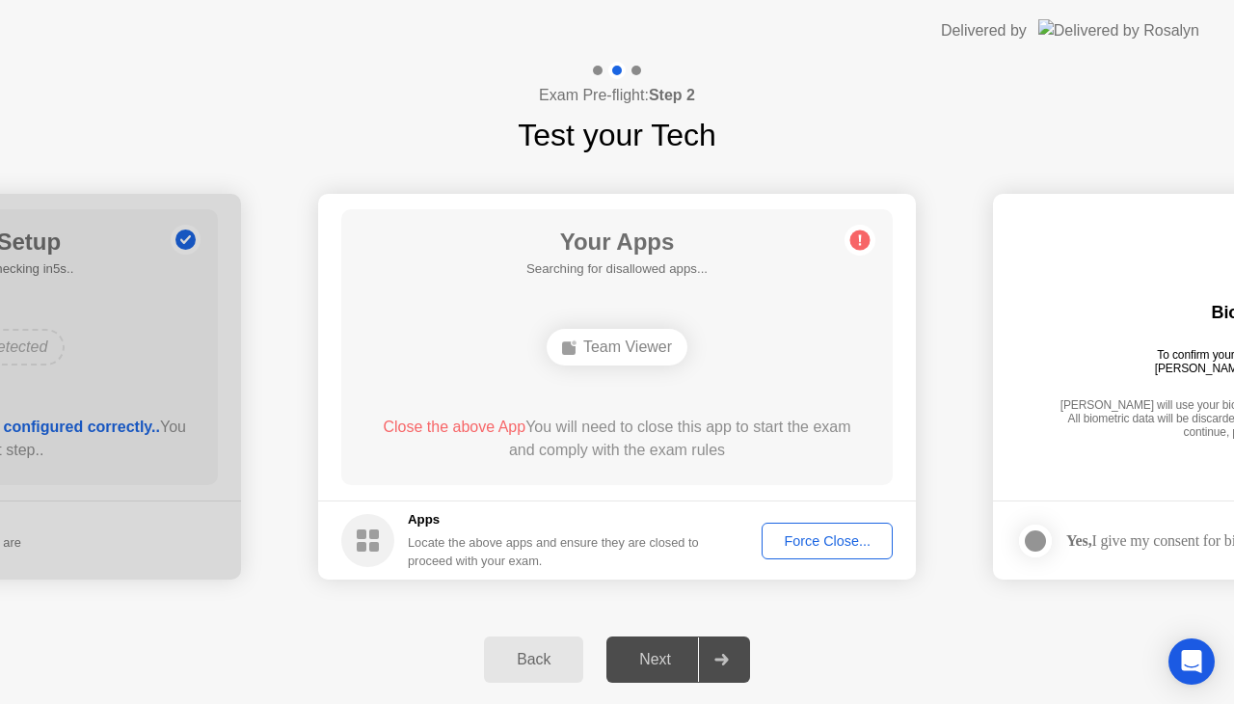
drag, startPoint x: 890, startPoint y: 591, endPoint x: 862, endPoint y: 457, distance: 136.9
click at [827, 546] on div "Force Close..." at bounding box center [828, 540] width 118 height 15
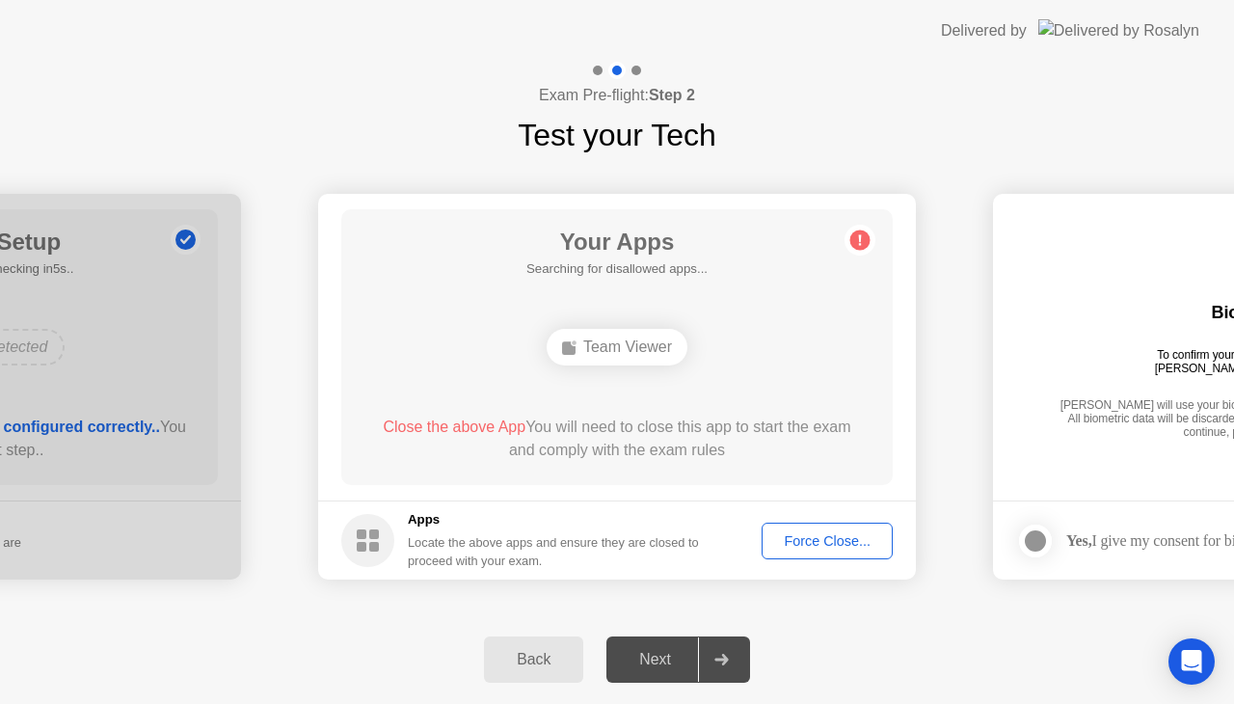
click at [743, 653] on div at bounding box center [721, 659] width 46 height 44
click at [737, 656] on div at bounding box center [721, 659] width 46 height 44
click at [661, 658] on div "Next" at bounding box center [655, 659] width 86 height 17
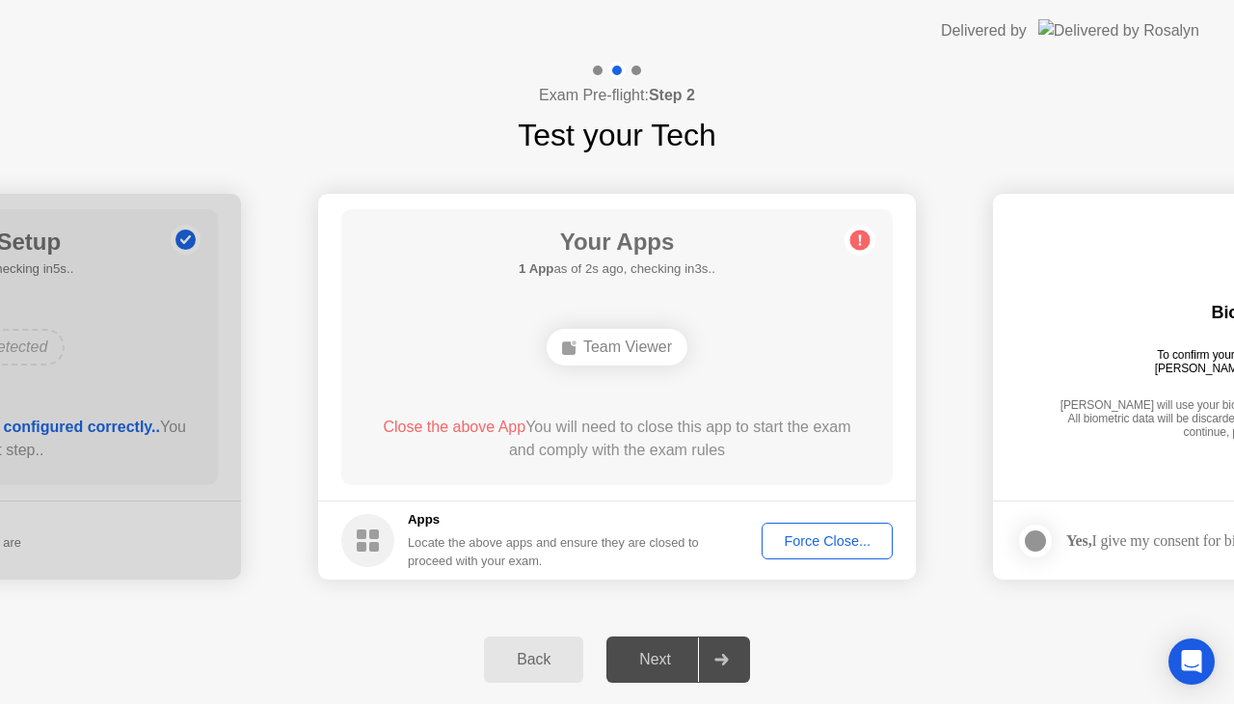
click at [661, 658] on div "Next" at bounding box center [655, 659] width 86 height 17
click at [854, 235] on circle at bounding box center [860, 240] width 20 height 20
click at [856, 249] on circle at bounding box center [860, 240] width 20 height 20
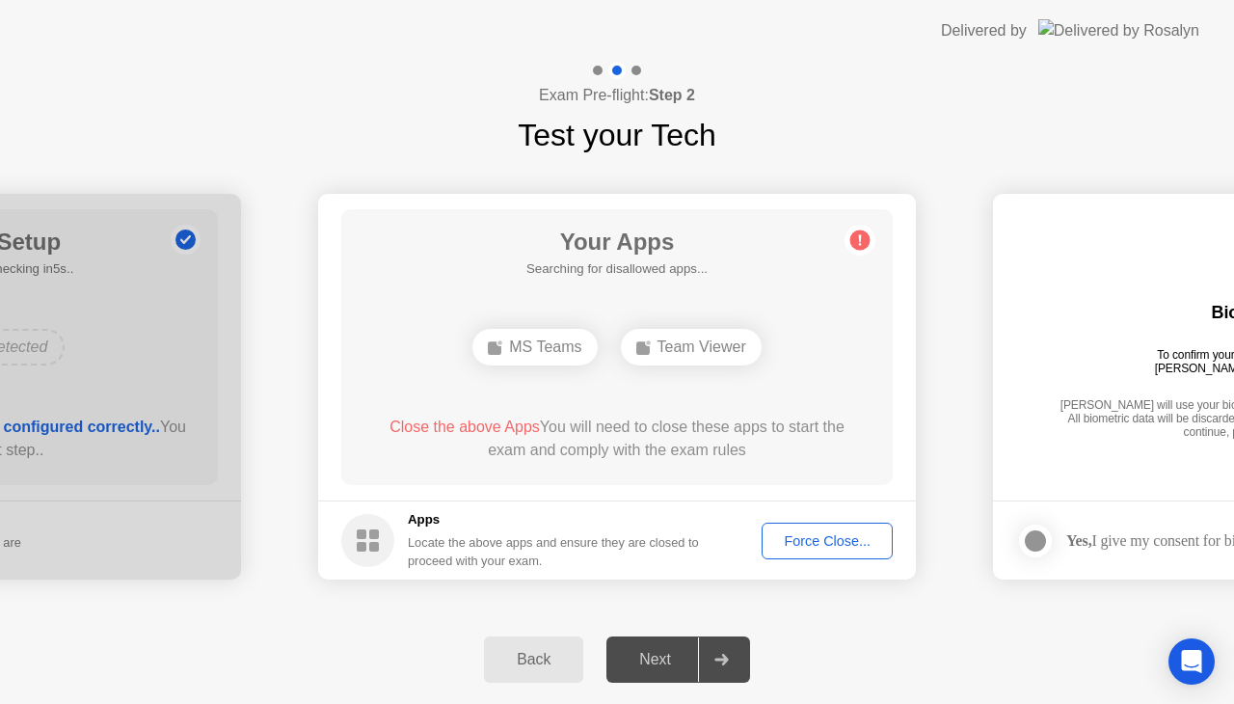
click at [856, 533] on div "Force Close..." at bounding box center [828, 540] width 118 height 15
